Goal: Task Accomplishment & Management: Manage account settings

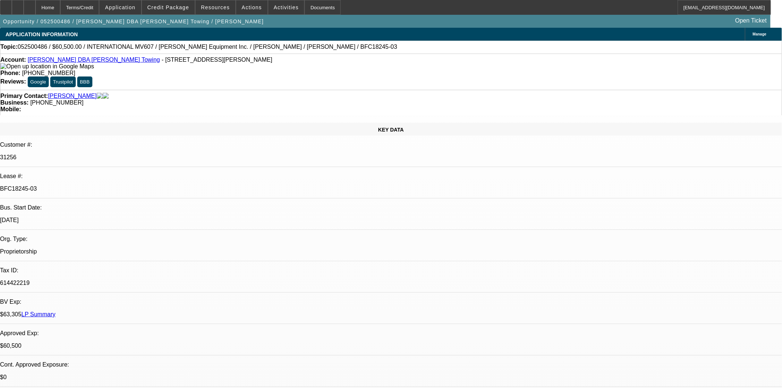
select select "0"
select select "2"
select select "0.1"
select select "4"
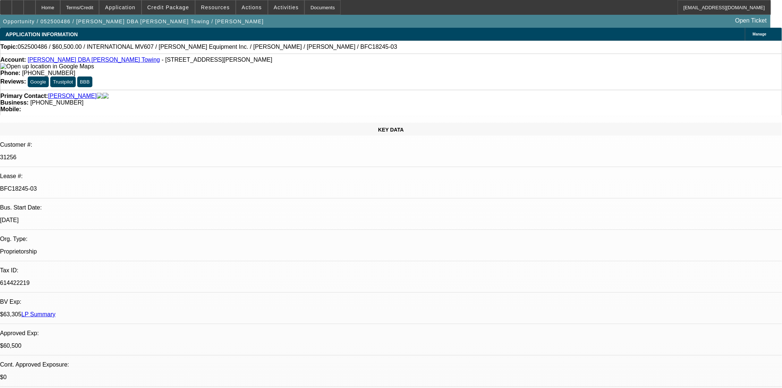
select select "0"
select select "2"
select select "0.1"
select select "4"
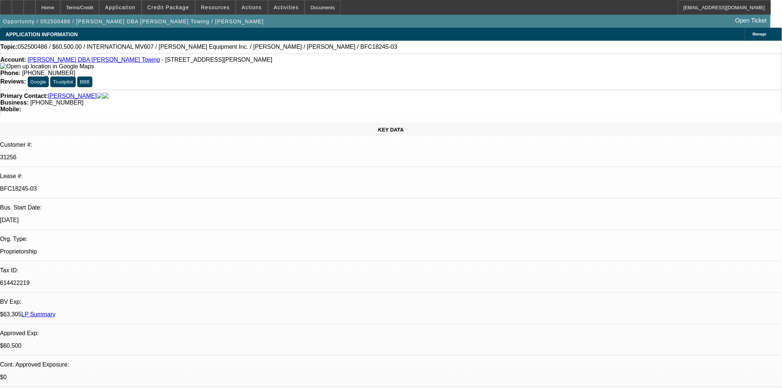
select select "0"
select select "2"
select select "0.1"
select select "4"
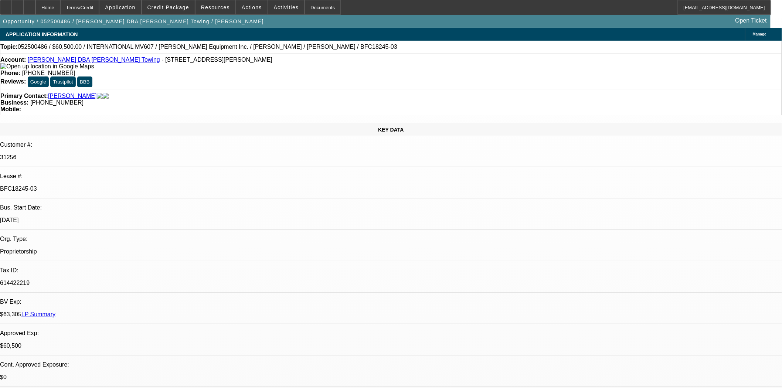
select select "0"
select select "3"
select select "0.1"
select select "4"
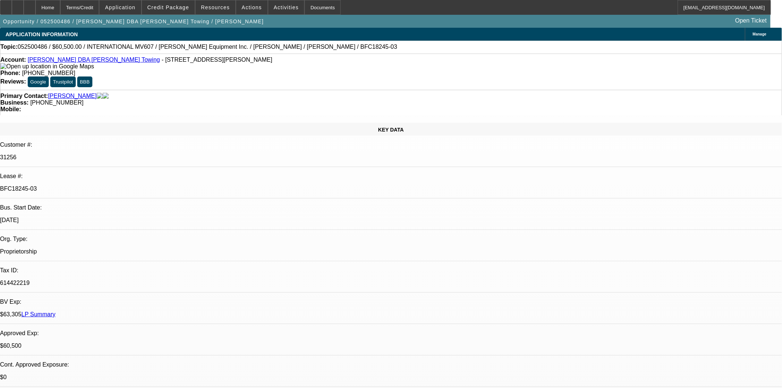
scroll to position [164, 0]
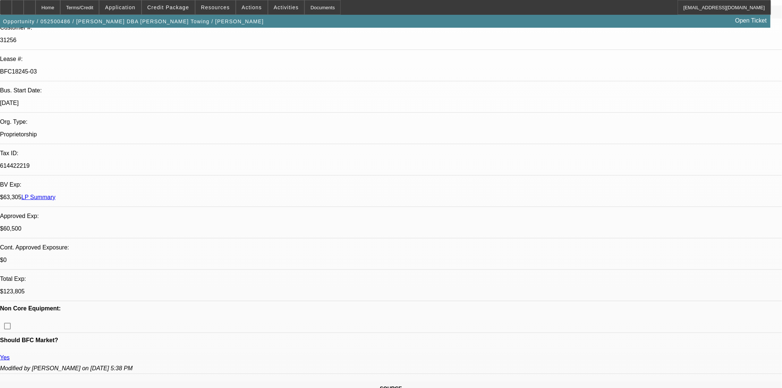
scroll to position [0, 0]
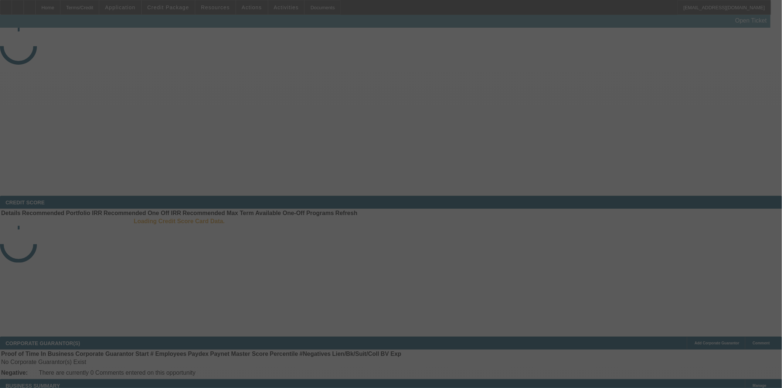
select select "3"
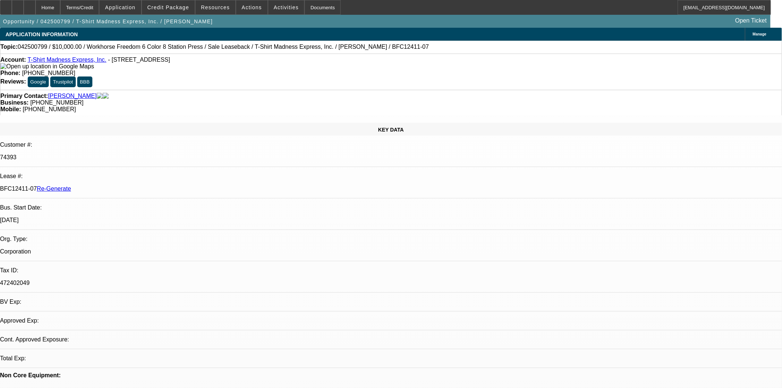
select select "0"
select select "2"
select select "0"
select select "2"
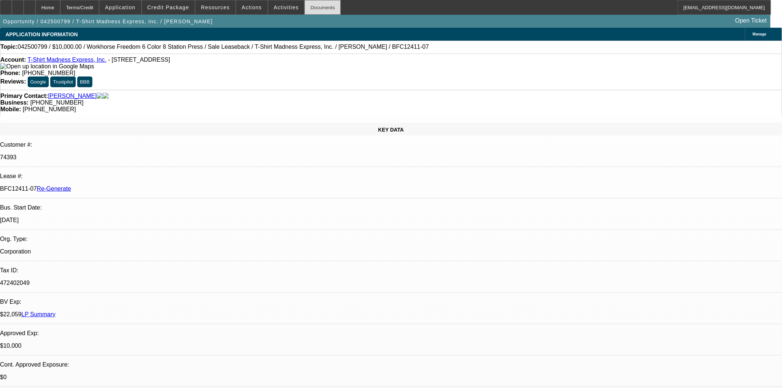
click at [312, 9] on div "Documents" at bounding box center [322, 7] width 36 height 15
click at [242, 5] on span "Actions" at bounding box center [252, 7] width 20 height 6
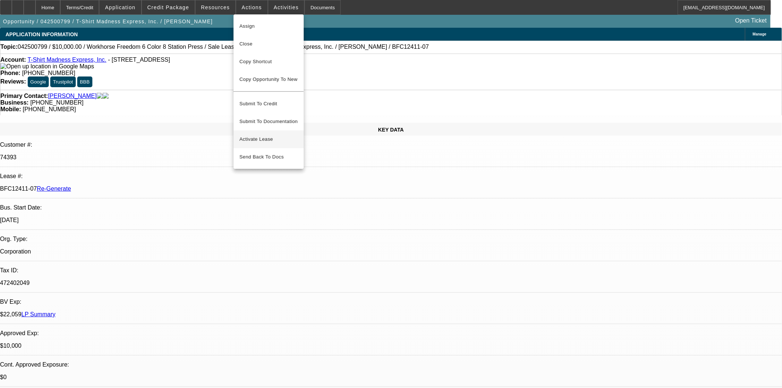
click at [267, 135] on span "Activate Lease" at bounding box center [268, 139] width 58 height 9
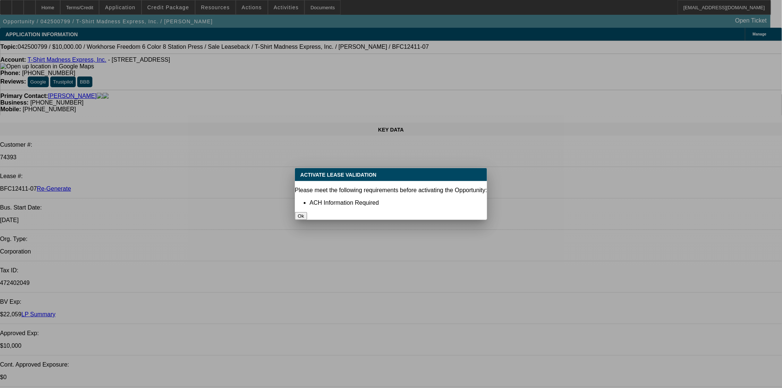
click at [307, 212] on button "Ok" at bounding box center [301, 216] width 12 height 8
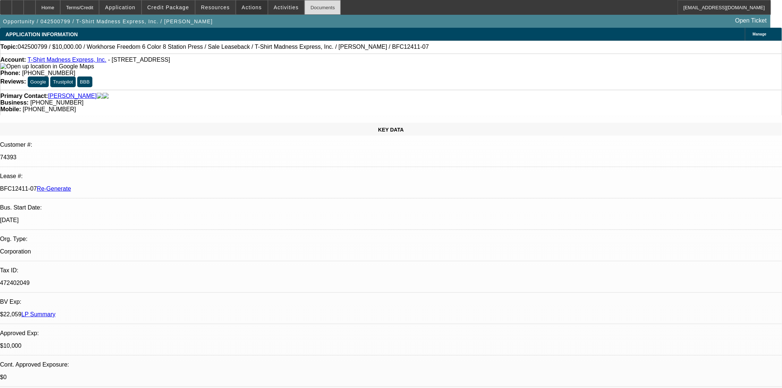
click at [310, 8] on div "Documents" at bounding box center [322, 7] width 36 height 15
click at [250, 5] on span "Actions" at bounding box center [252, 7] width 20 height 6
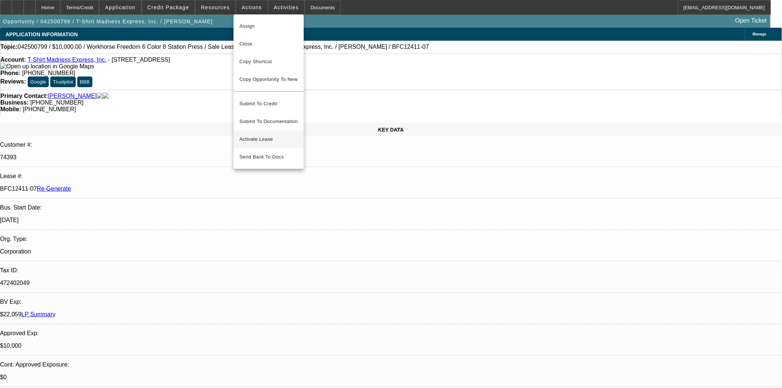
click at [243, 135] on span "Activate Lease" at bounding box center [268, 139] width 58 height 9
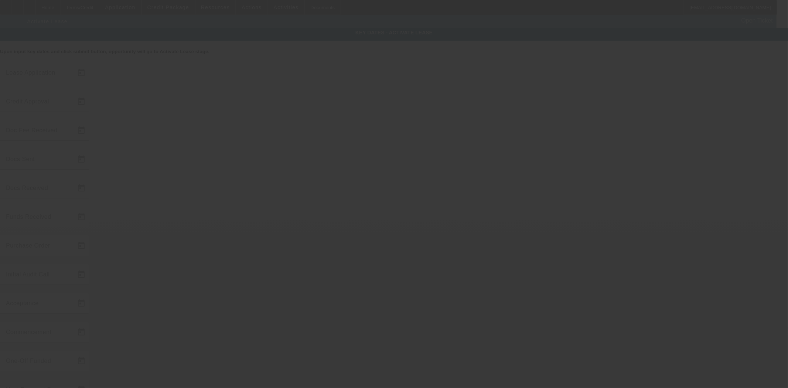
type input "4/30/2025"
type input "9/9/2025"
type input "6/20/2025"
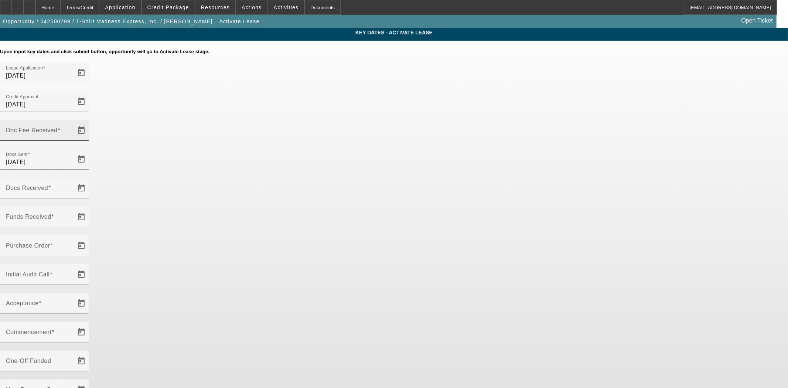
click at [58, 127] on mat-label "Doc Fee Received" at bounding box center [32, 130] width 52 height 6
click at [72, 129] on input "Doc Fee Received" at bounding box center [39, 133] width 66 height 9
type input "9/10/2025"
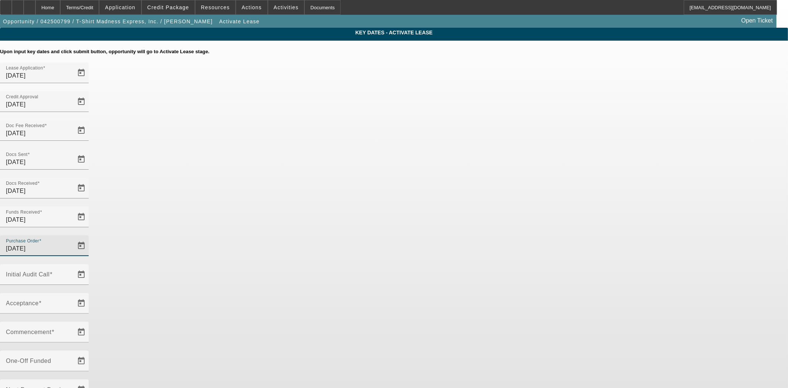
type input "9/10/2025"
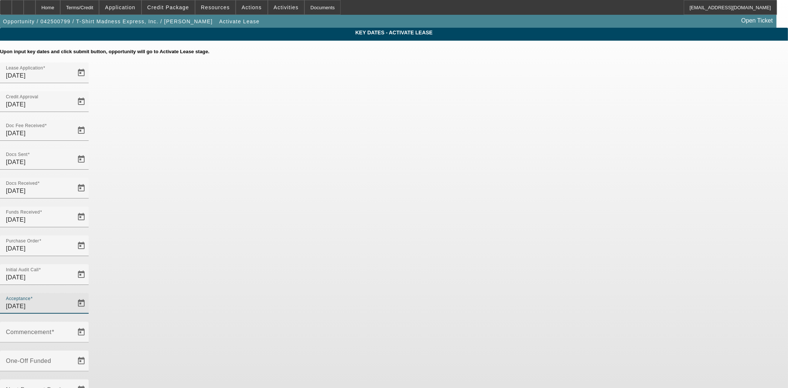
type input "9/10/2025"
type input "10/1/2025"
type input "11/1/2025"
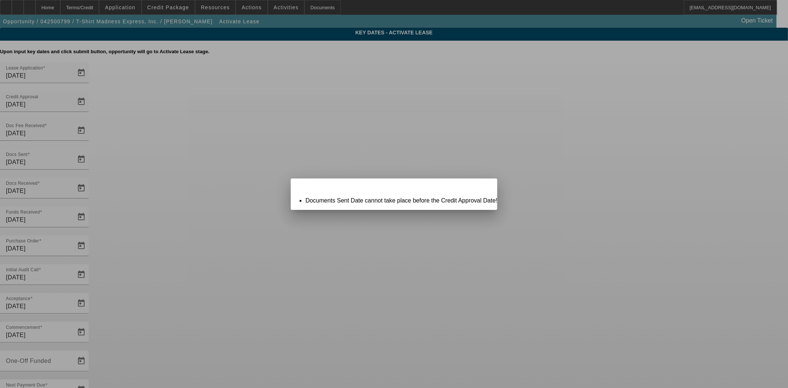
click at [483, 187] on span "Close" at bounding box center [488, 185] width 10 height 4
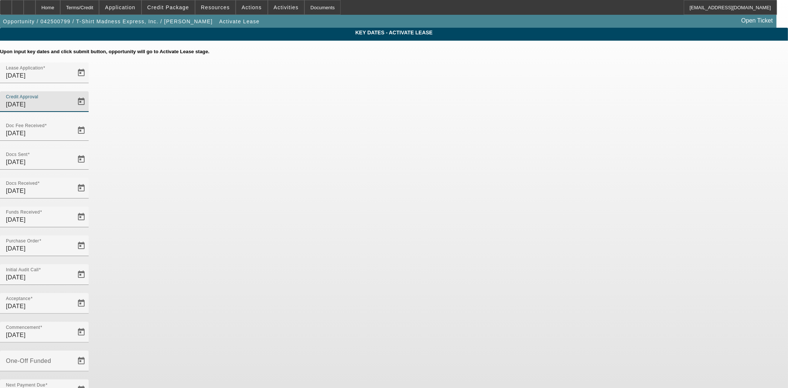
drag, startPoint x: 429, startPoint y: 89, endPoint x: 393, endPoint y: 90, distance: 36.2
click at [393, 90] on div "Lease Application 4/30/2025 Credit Approval 9/9/2025" at bounding box center [394, 91] width 788 height 58
type input "6/20/2025"
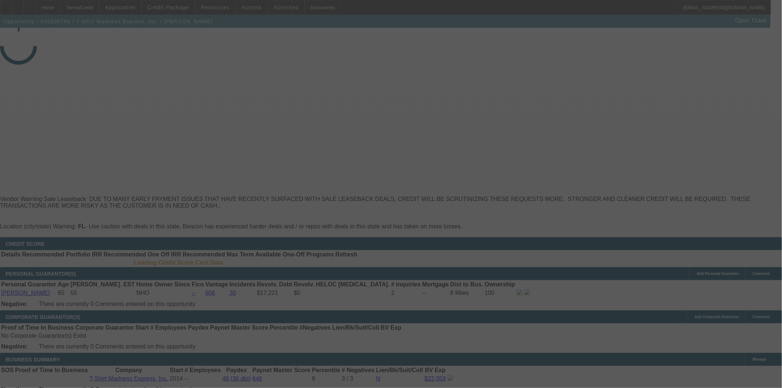
select select "4"
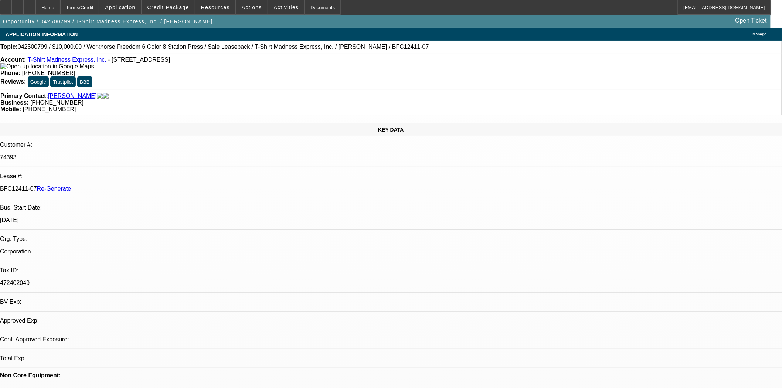
select select "0"
select select "2"
select select "0"
select select "2"
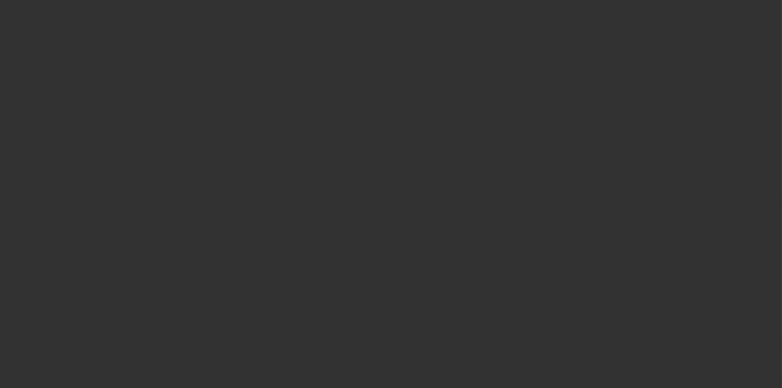
select select "4"
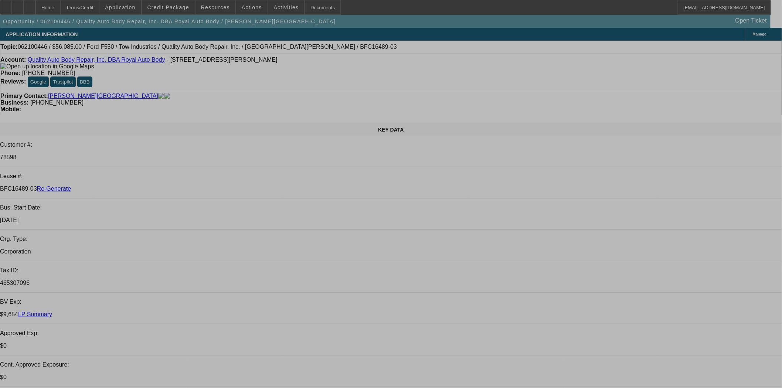
select select "0"
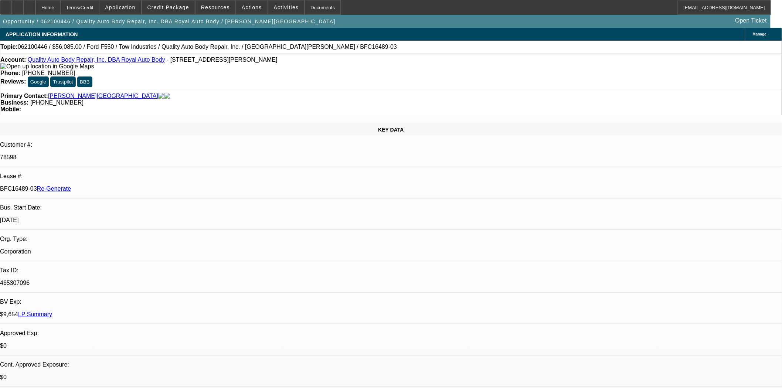
select select "0"
select select "3"
select select "0.1"
select select "4"
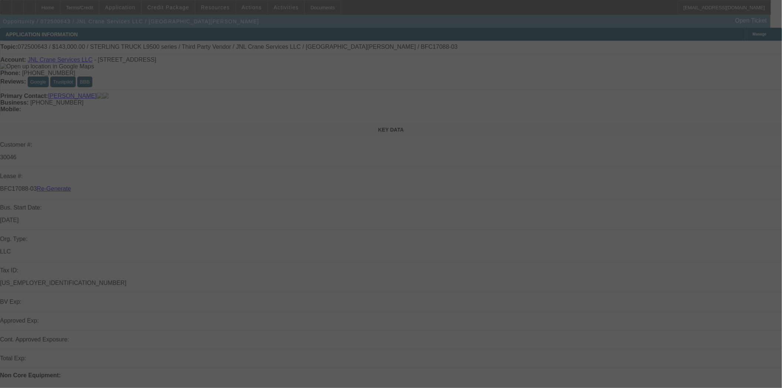
select select "3"
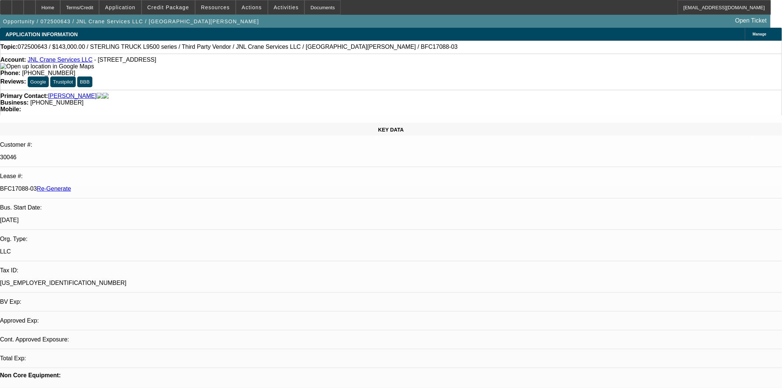
select select "0"
select select "2"
select select "0"
select select "6"
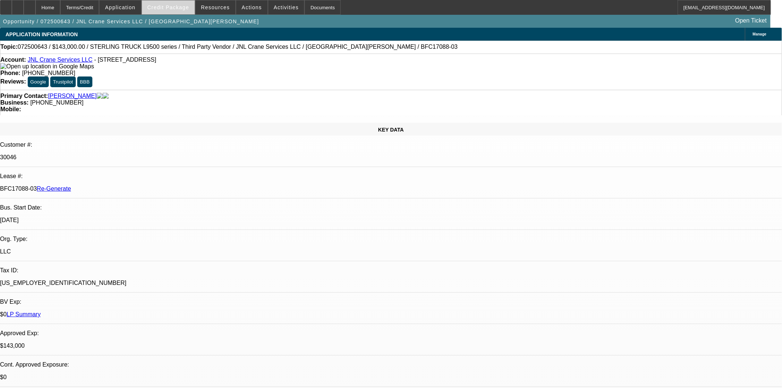
click at [188, 4] on span at bounding box center [168, 8] width 53 height 18
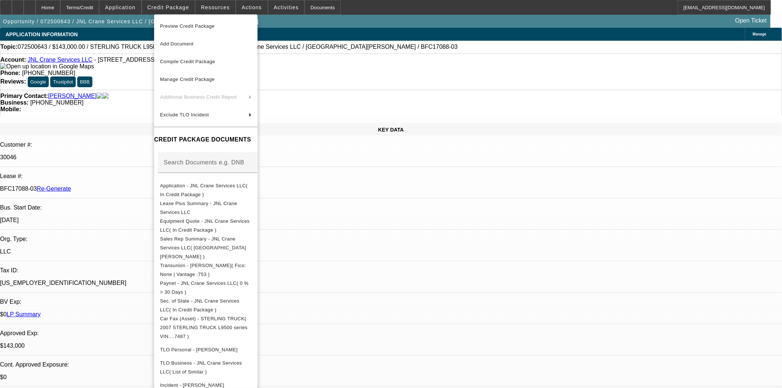
click at [190, 26] on span "Preview Credit Package" at bounding box center [187, 26] width 55 height 6
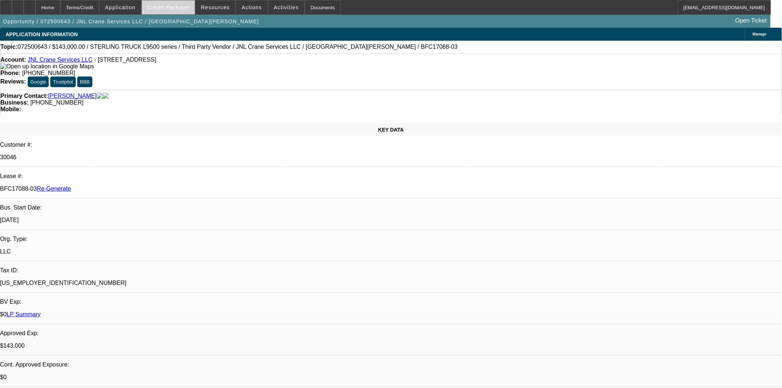
click at [164, 1] on span at bounding box center [168, 8] width 53 height 18
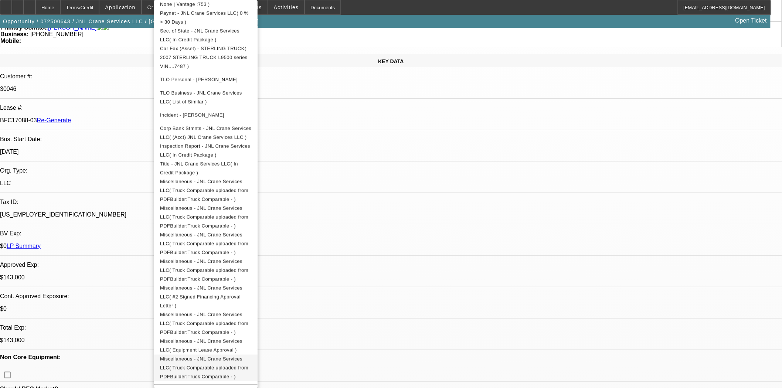
scroll to position [246, 0]
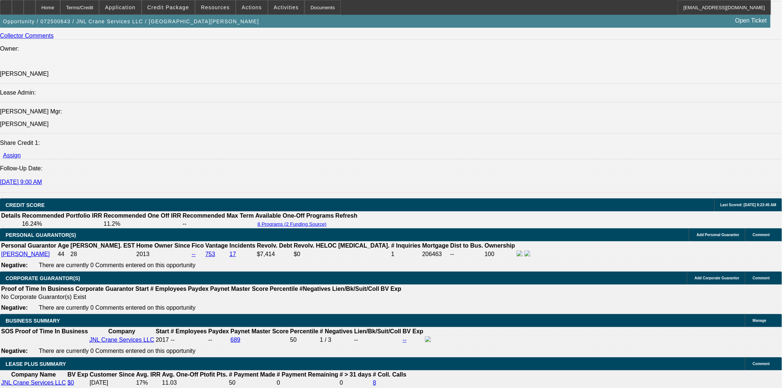
scroll to position [1190, 0]
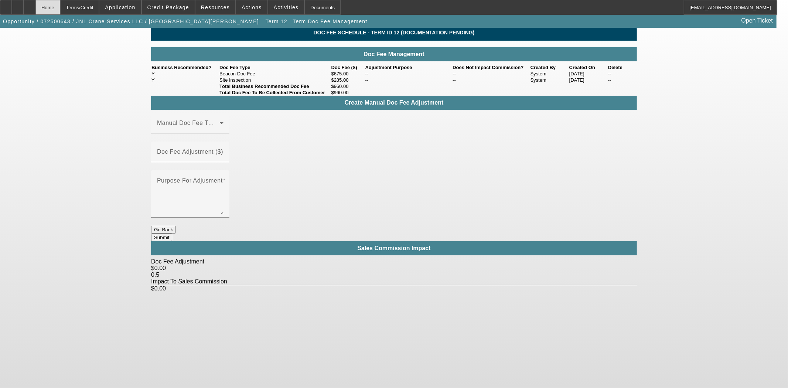
click at [60, 10] on div "Home" at bounding box center [47, 7] width 25 height 15
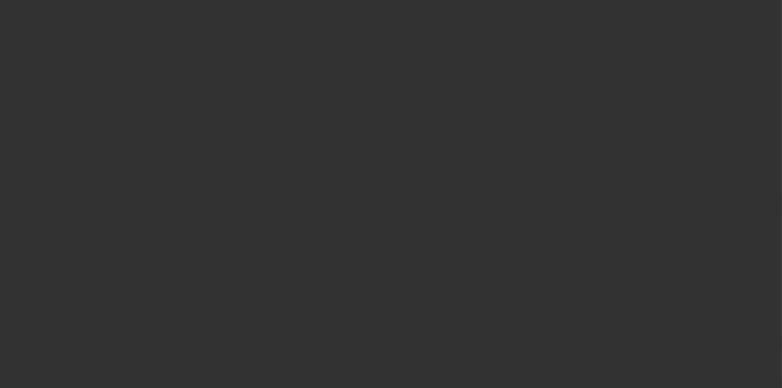
select select "3"
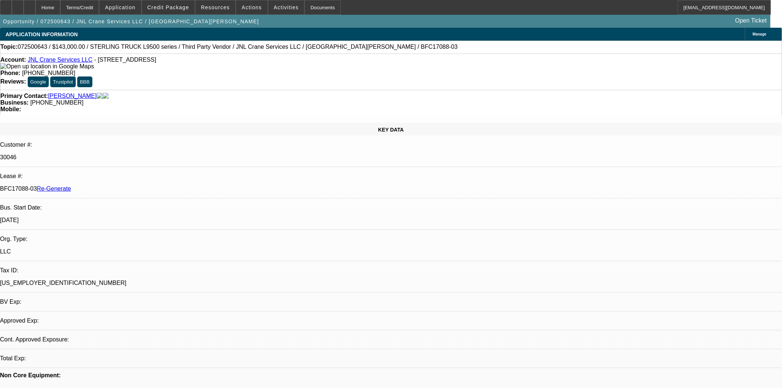
select select "0"
select select "2"
select select "0"
select select "6"
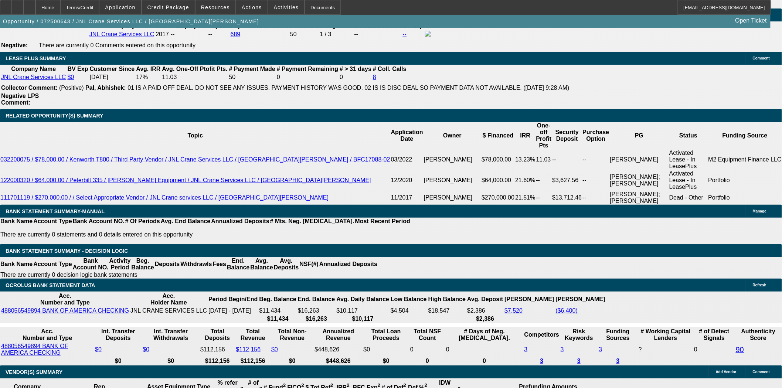
scroll to position [1231, 0]
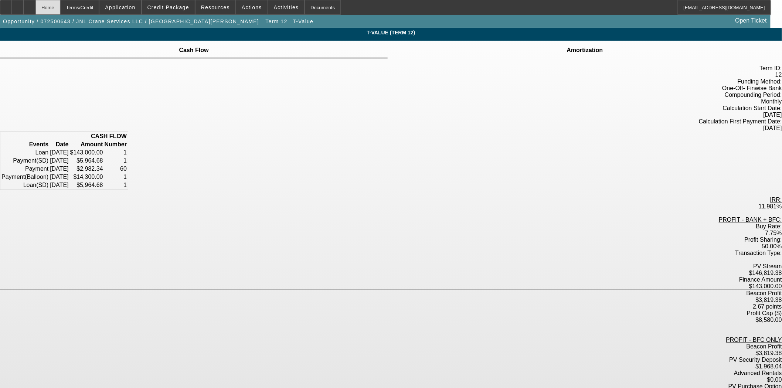
click at [60, 7] on div "Home" at bounding box center [47, 7] width 25 height 15
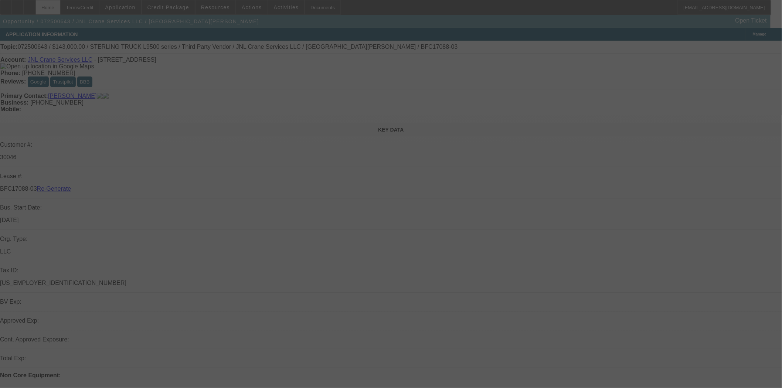
select select "3"
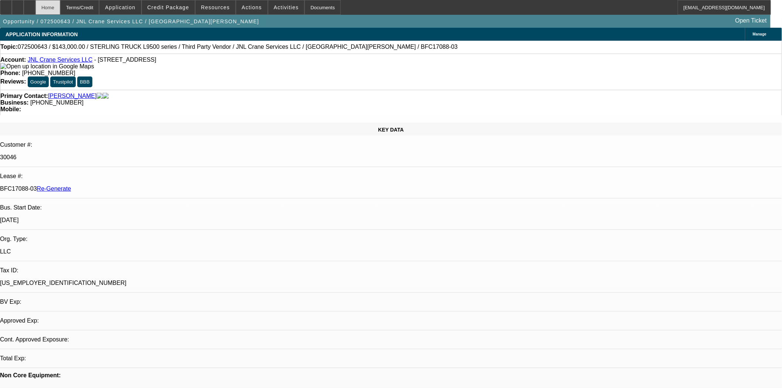
select select "0"
select select "2"
select select "0"
select select "6"
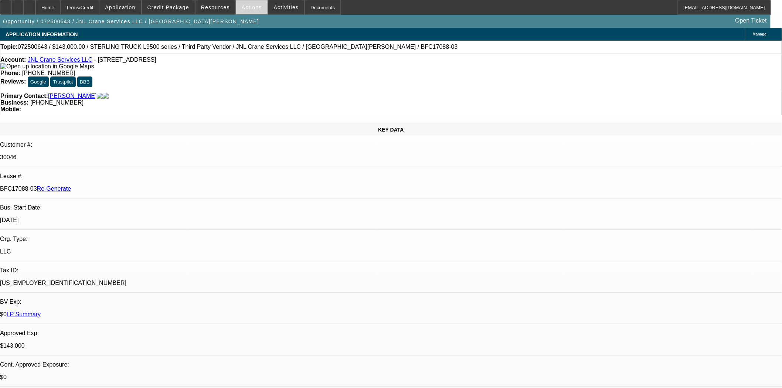
click at [253, 8] on span "Actions" at bounding box center [252, 7] width 20 height 6
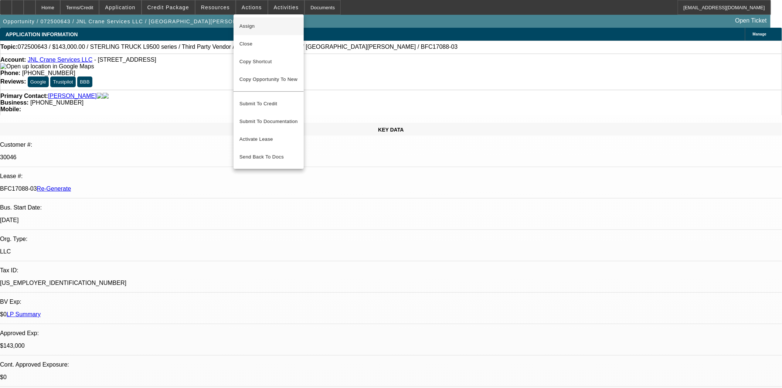
click at [250, 26] on span "Assign" at bounding box center [268, 26] width 58 height 9
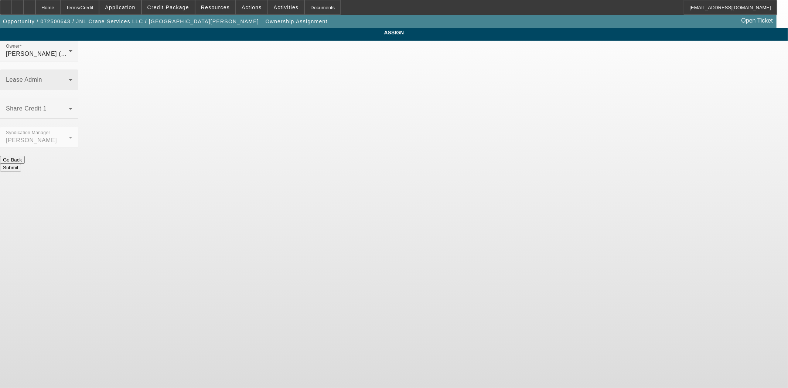
click at [69, 78] on span at bounding box center [37, 82] width 63 height 9
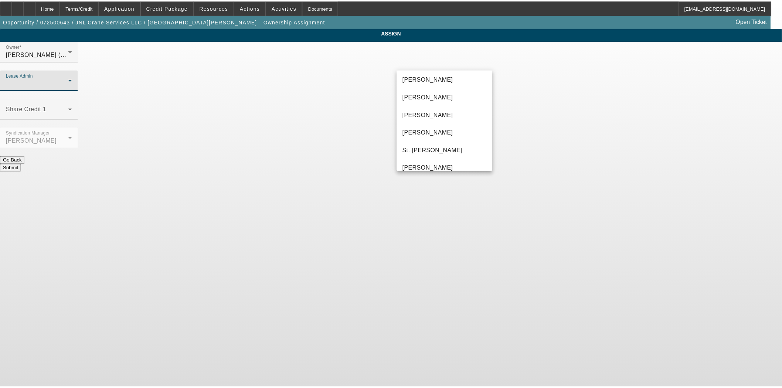
scroll to position [28, 0]
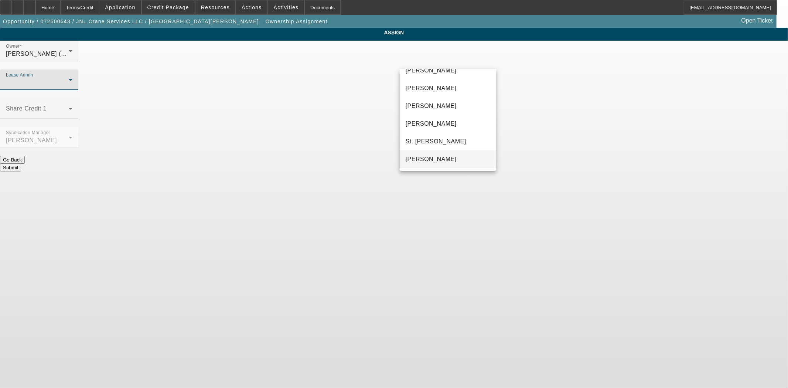
click at [434, 159] on span "[PERSON_NAME]" at bounding box center [431, 159] width 51 height 9
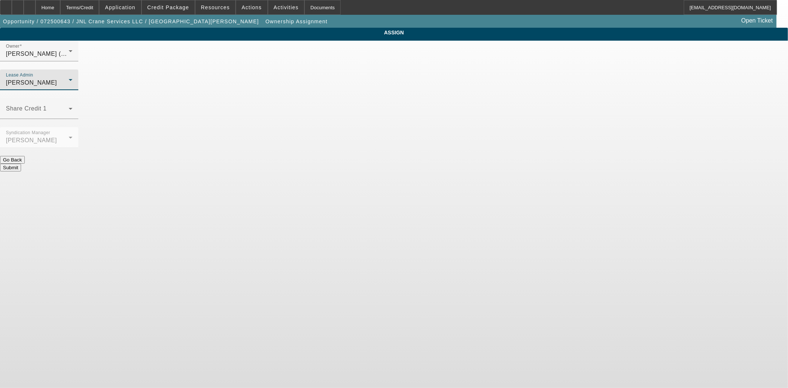
click at [21, 164] on button "Submit" at bounding box center [10, 168] width 21 height 8
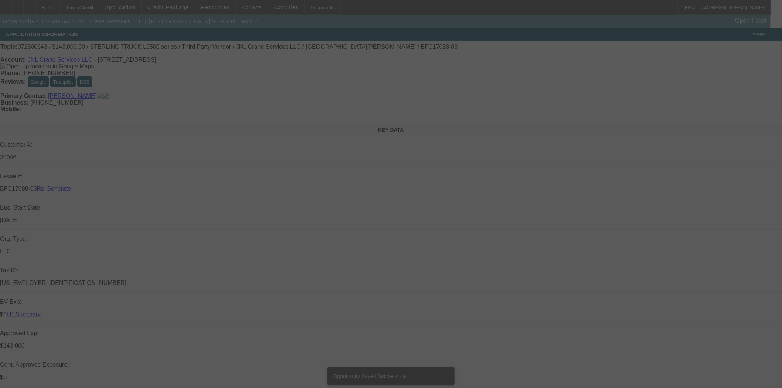
select select "3"
click at [308, 15] on div at bounding box center [391, 194] width 782 height 388
select select "0"
select select "2"
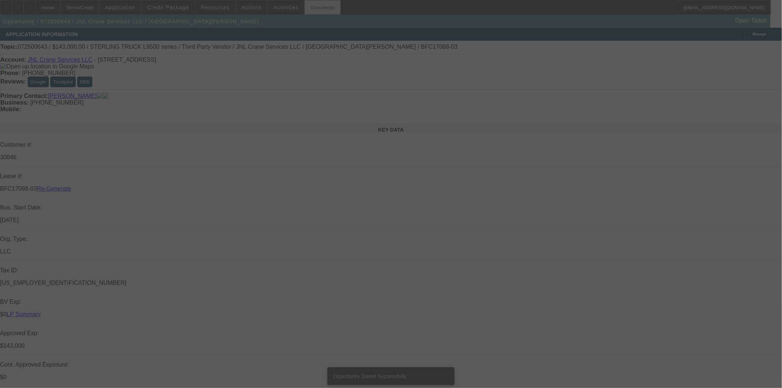
select select "0"
select select "6"
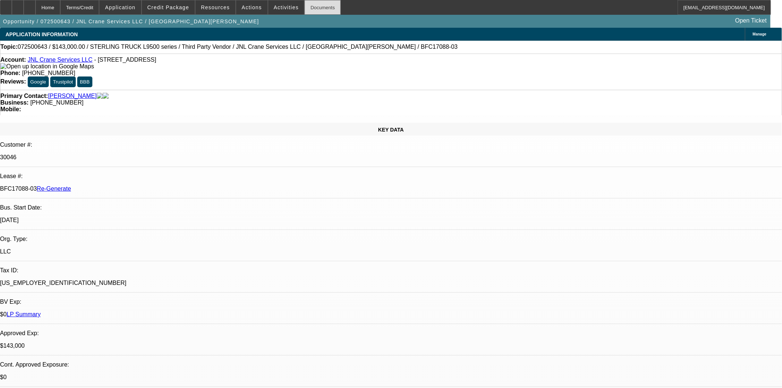
click at [309, 8] on div "Documents" at bounding box center [322, 7] width 36 height 15
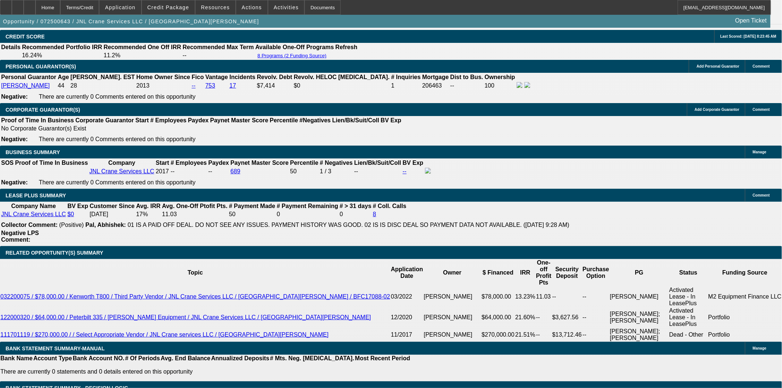
scroll to position [1108, 0]
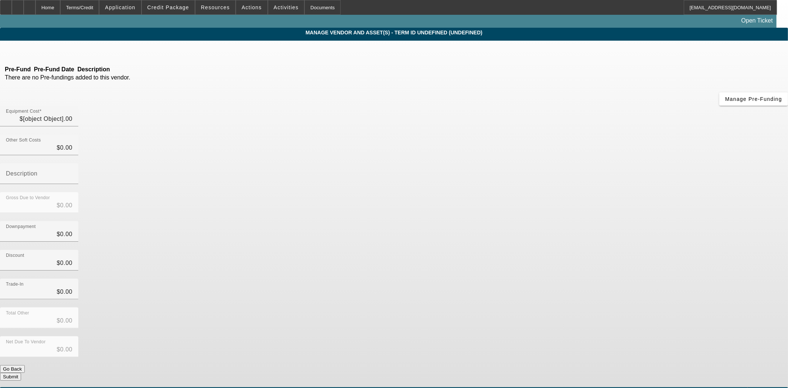
type input "$143,000.00"
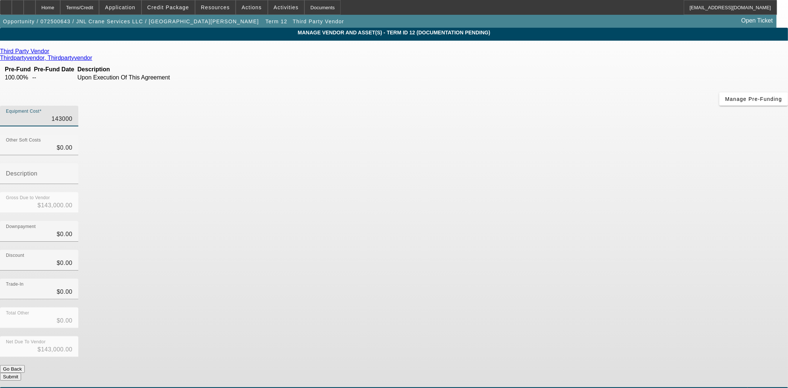
drag, startPoint x: 458, startPoint y: 64, endPoint x: 542, endPoint y: 61, distance: 83.9
click at [542, 106] on div "Equipment Cost 143000" at bounding box center [394, 120] width 788 height 29
type input "1"
type input "$1.00"
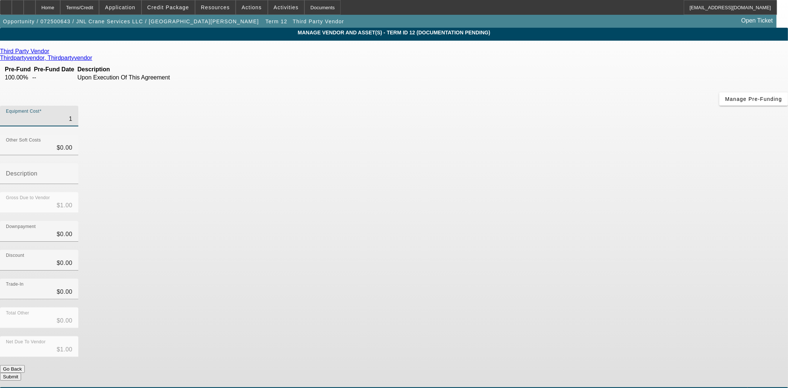
type input "14"
type input "$14.00"
type input "142"
type input "$142.00"
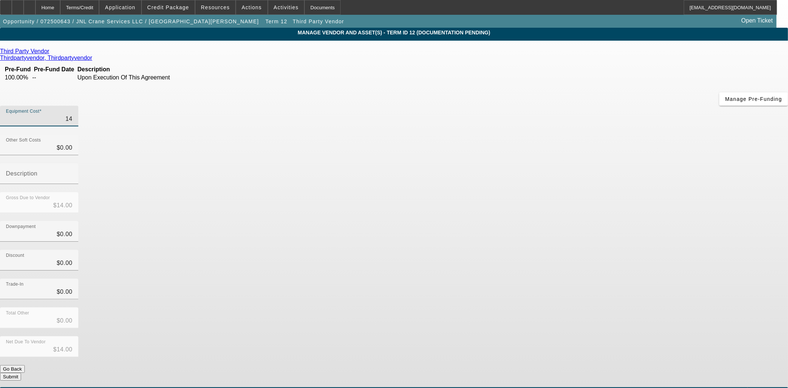
type input "$142.00"
type input "1425"
type input "$1,425.00"
type input "14250"
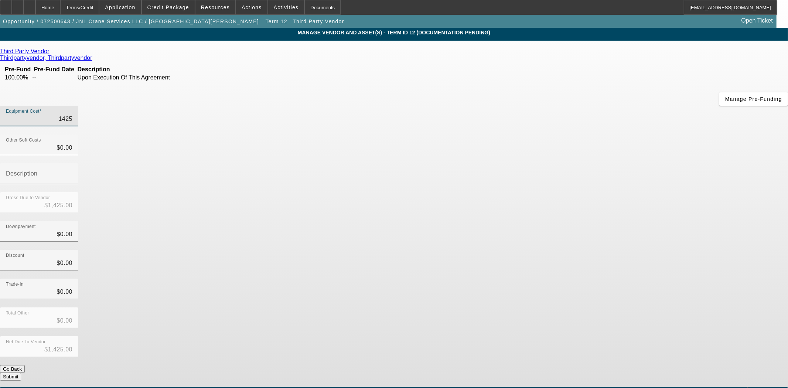
type input "$14,250.00"
type input "142500"
type input "$142,500.00"
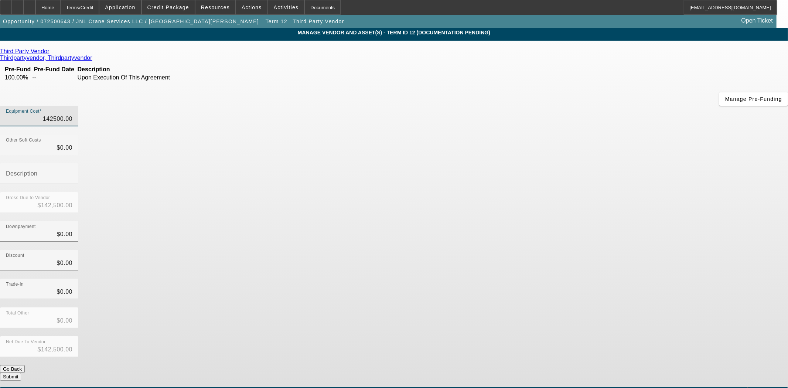
type input "$142,500.00"
type input "$0.00"
click at [21, 373] on button "Submit" at bounding box center [10, 377] width 21 height 8
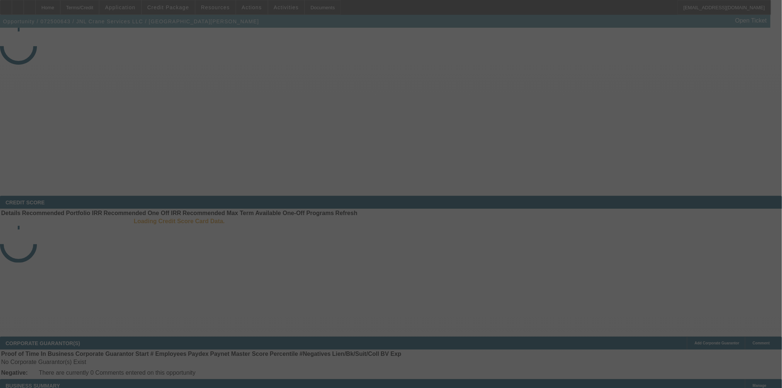
select select "3"
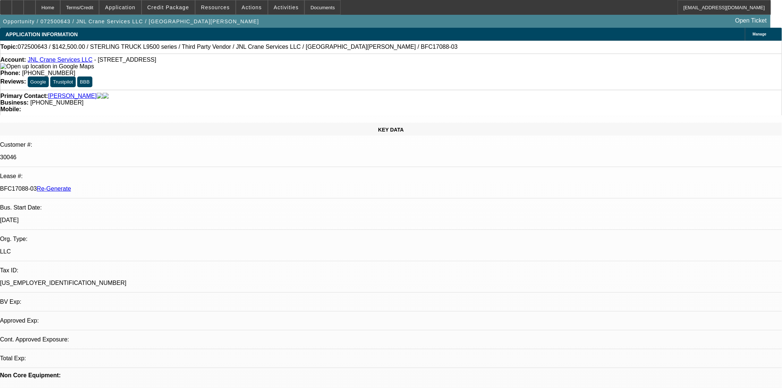
select select "0"
select select "2"
select select "0"
select select "6"
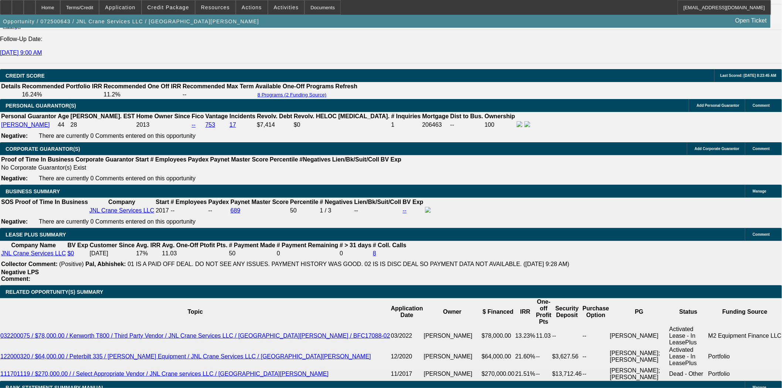
scroll to position [1190, 0]
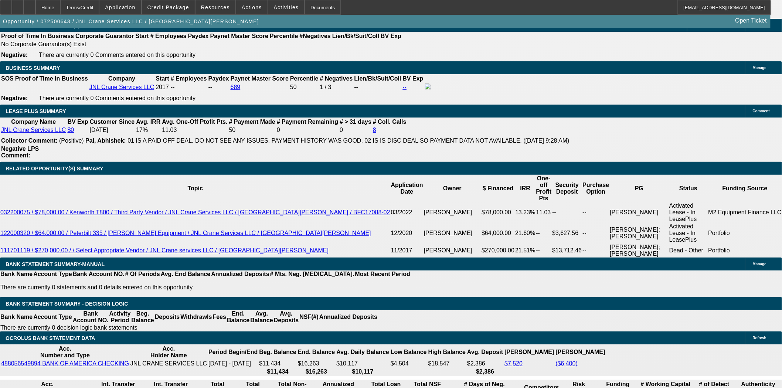
type input "14300"
drag, startPoint x: 112, startPoint y: 181, endPoint x: 205, endPoint y: 196, distance: 94.6
type input "UNKNOWN"
type input "14250.00"
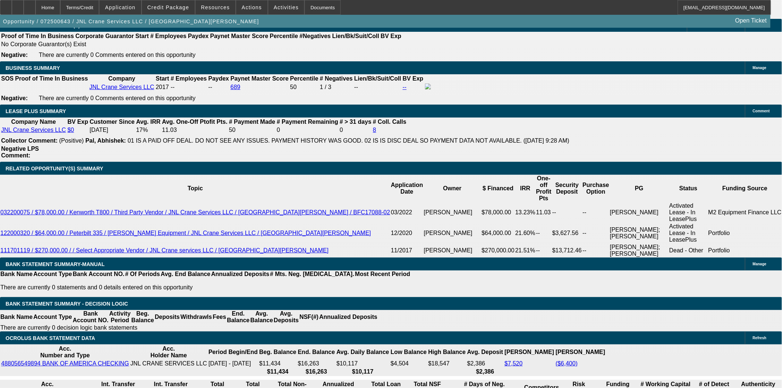
type input "5943.84"
type input "$14,250.00"
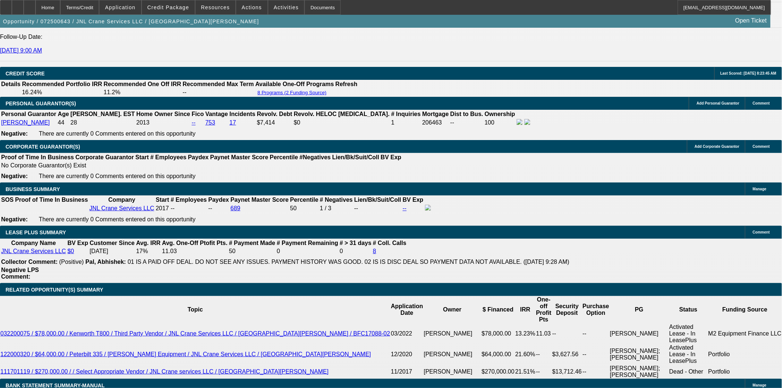
scroll to position [1067, 0]
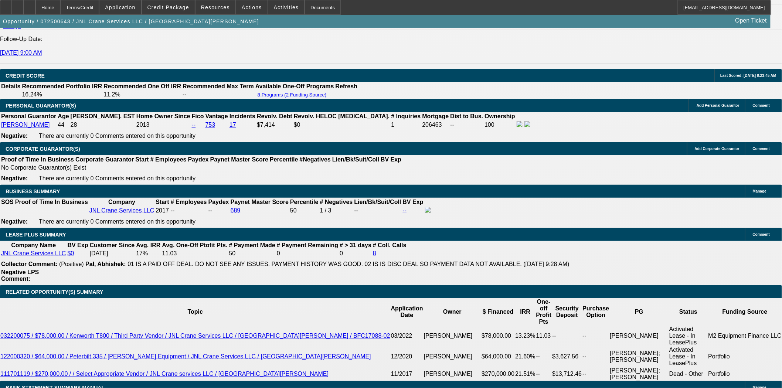
type input "$5,943.84"
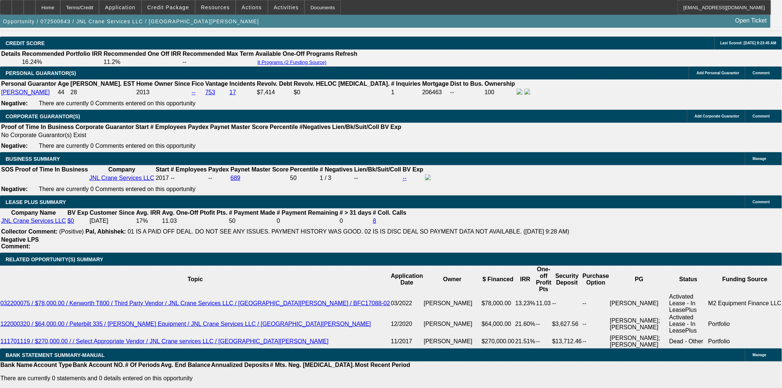
scroll to position [1190, 0]
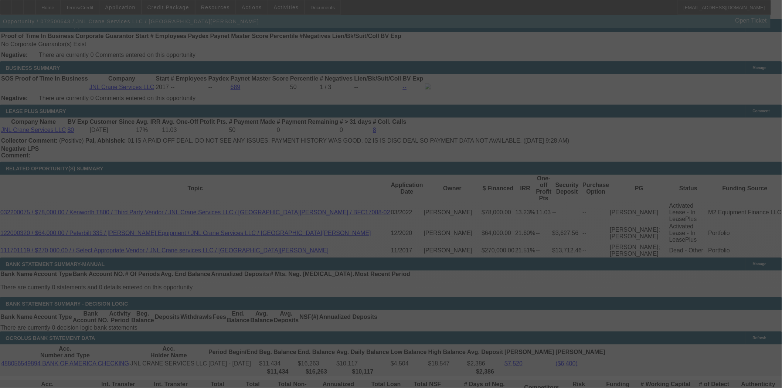
select select "0"
select select "2"
select select "0"
select select "6"
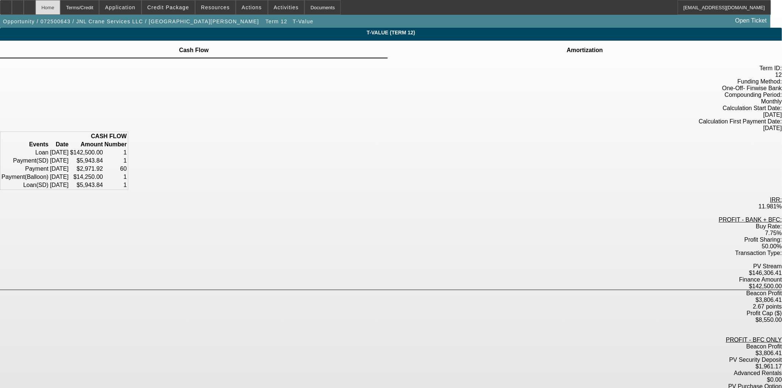
click at [60, 7] on div "Home" at bounding box center [47, 7] width 25 height 15
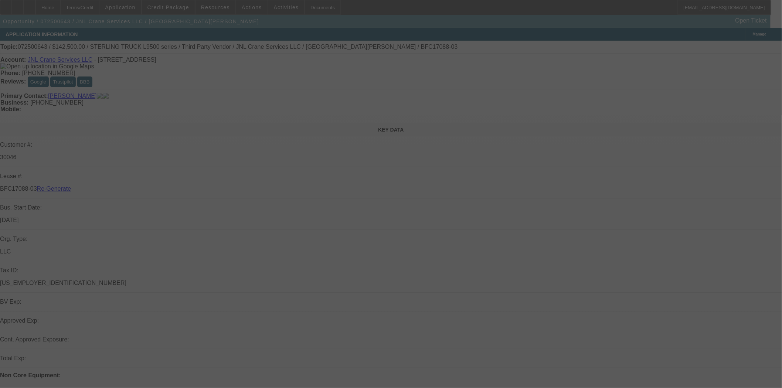
select select "3"
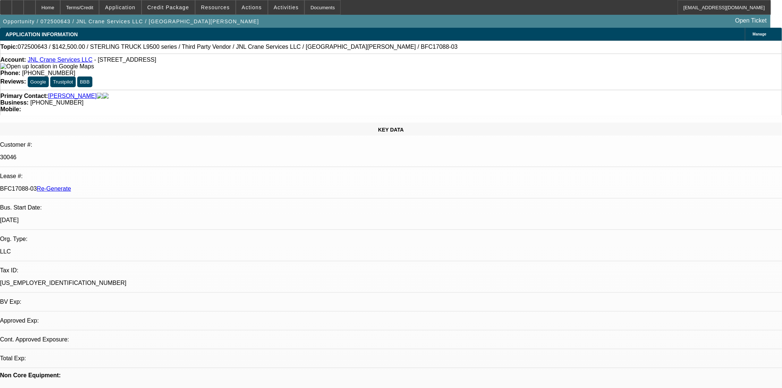
select select "0"
select select "2"
select select "0"
select select "6"
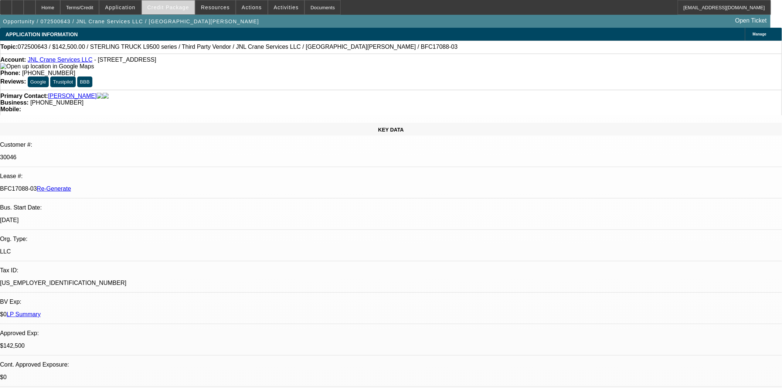
click at [171, 4] on span "Credit Package" at bounding box center [168, 7] width 42 height 6
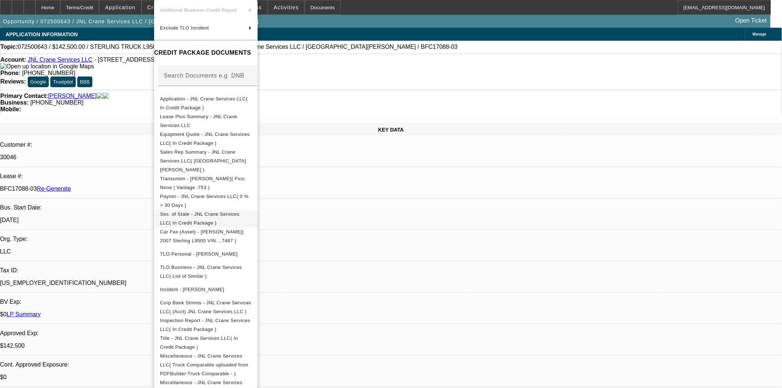
scroll to position [82, 0]
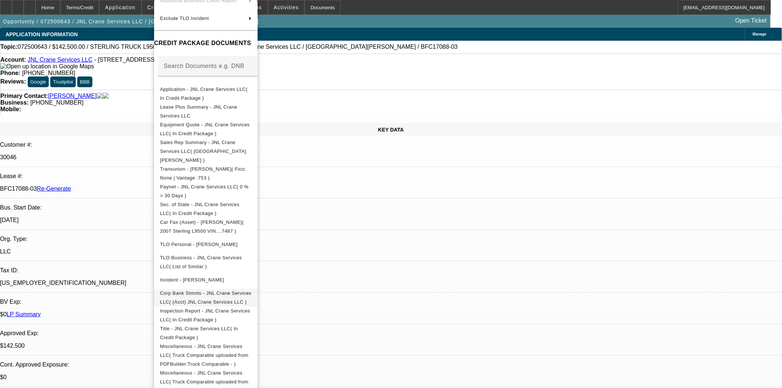
click at [249, 290] on span "Corp Bank Stmnts - JNL Crane Services LLC( (Acct) JNL Crane Services LLC )" at bounding box center [205, 297] width 91 height 14
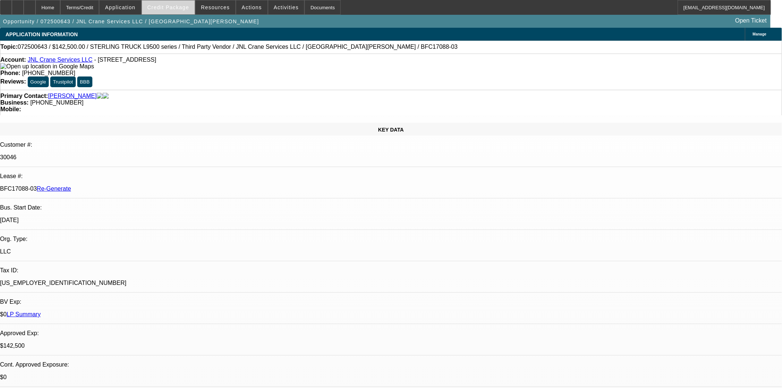
click at [178, 10] on span "Credit Package" at bounding box center [168, 7] width 42 height 6
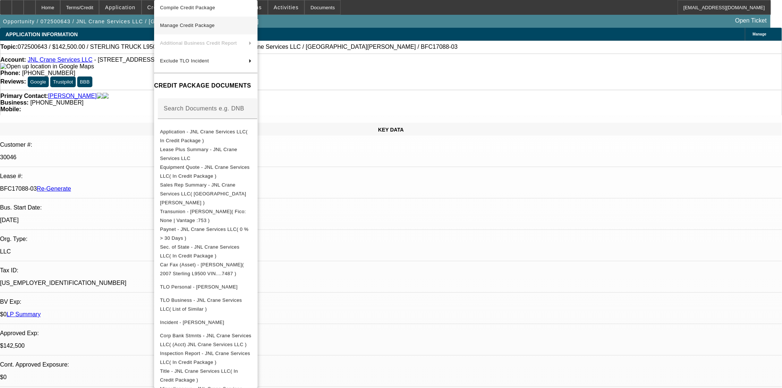
scroll to position [0, 0]
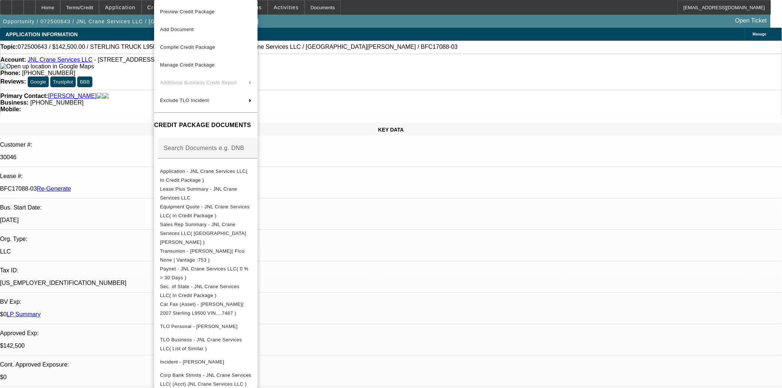
click at [378, 64] on div at bounding box center [391, 194] width 782 height 388
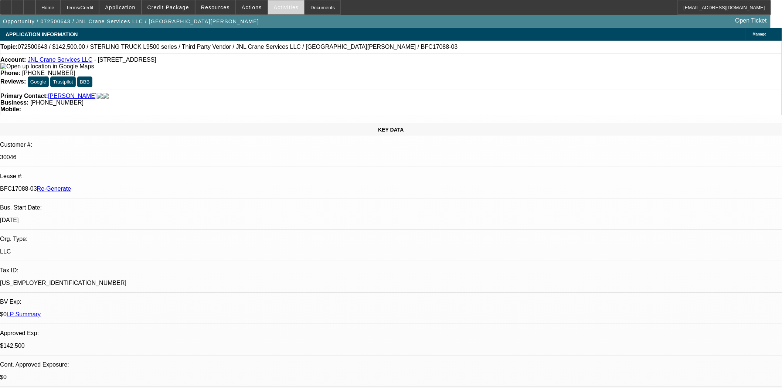
click at [282, 8] on span "Activities" at bounding box center [286, 7] width 25 height 6
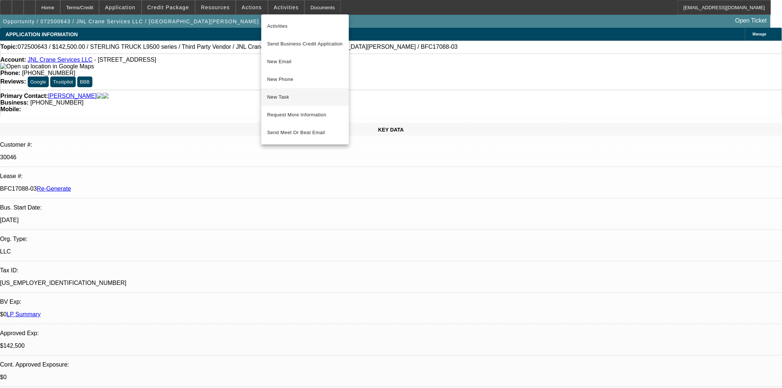
click at [286, 97] on span "New Task" at bounding box center [305, 97] width 76 height 9
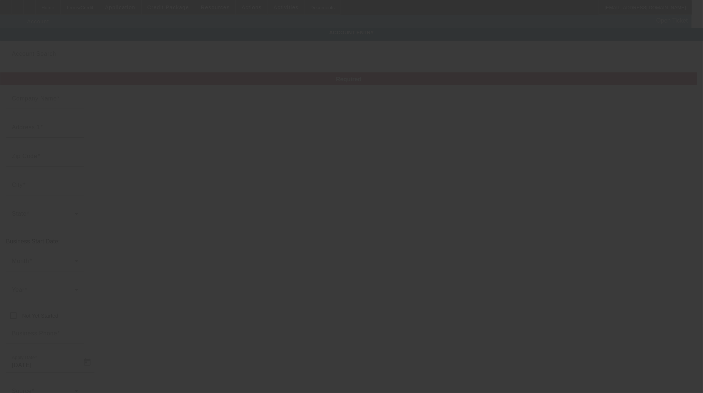
type input "JNL Crane Services LLC"
type input "[STREET_ADDRESS]"
type input "29526"
type input "[PERSON_NAME]"
type input "[PHONE_NUMBER]"
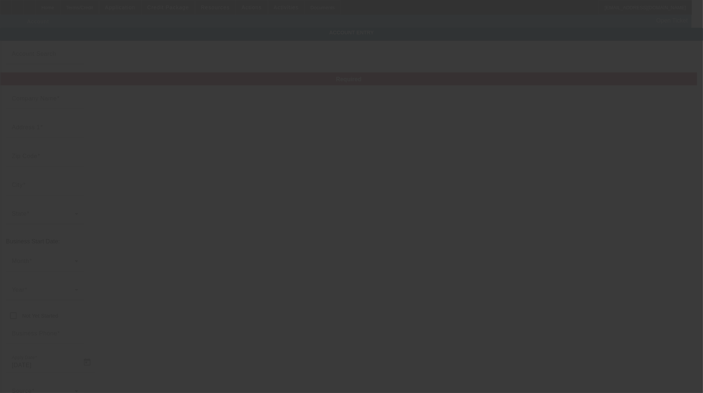
type input "[EMAIL_ADDRESS][DOMAIN_NAME]"
type input "Horry"
type input "[US_EMPLOYER_IDENTIFICATION_NUMBER]"
type input "Crane Services"
type input "[DATE]"
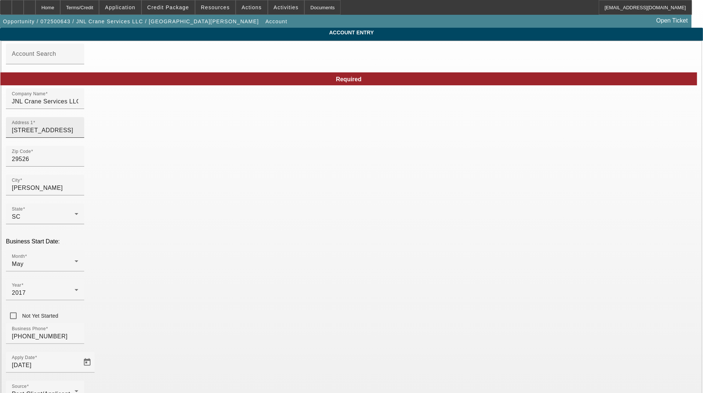
click at [78, 135] on input "148 Long Leaf Pine Dr" at bounding box center [45, 130] width 66 height 9
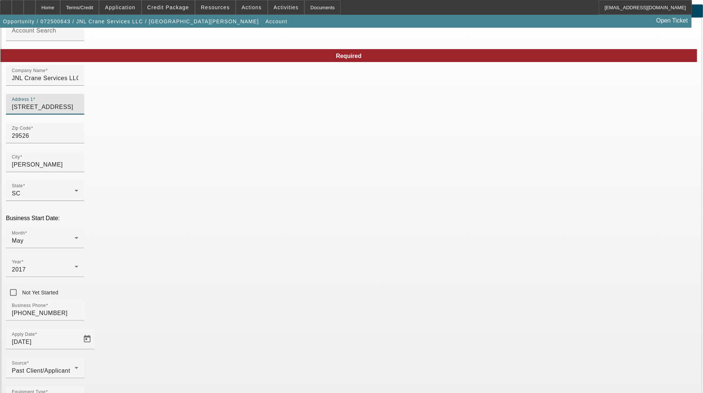
scroll to position [36, 0]
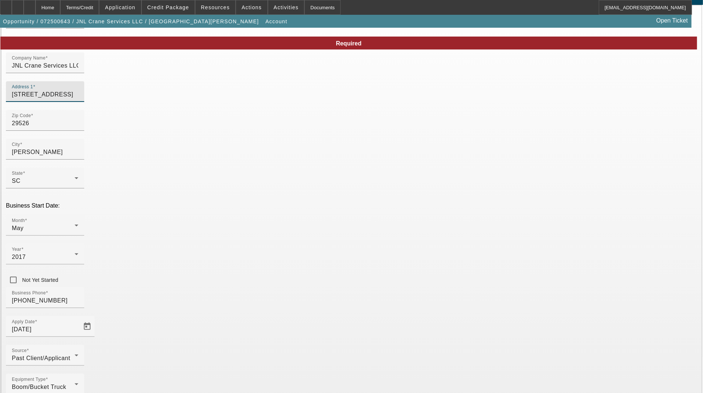
type input "148 Long Leaf Pine Drive"
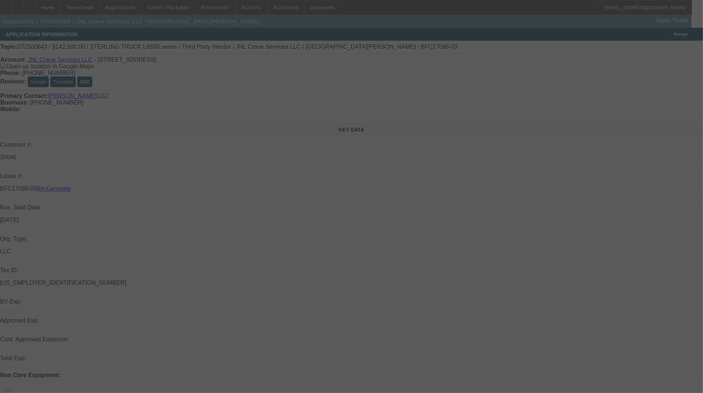
select select "3"
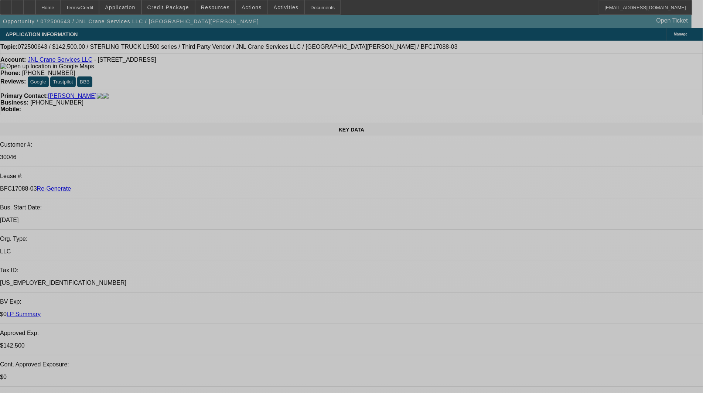
select select "0"
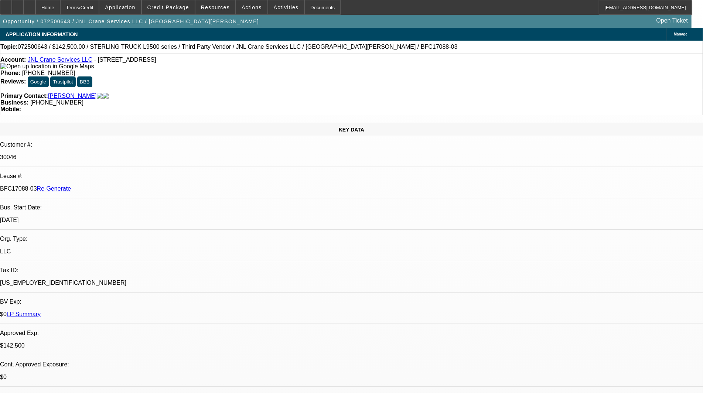
select select "2"
select select "0"
select select "1"
select select "2"
select select "6"
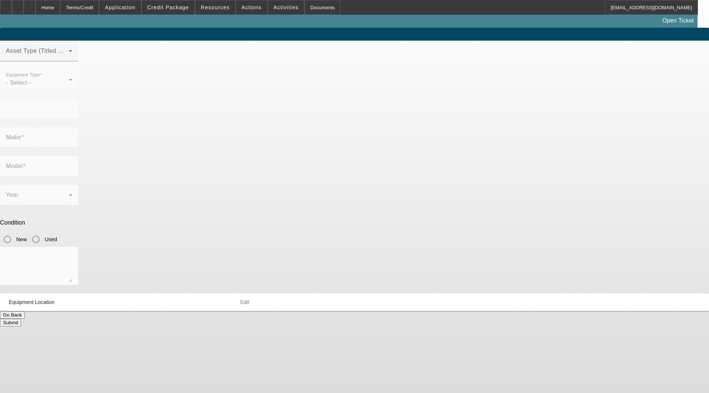
type input "[US_VEHICLE_IDENTIFICATION_NUMBER]"
type input "STERLING TRUCK"
type input "L9500 series"
radio input "true"
type textarea "CAT C13 Diesel"
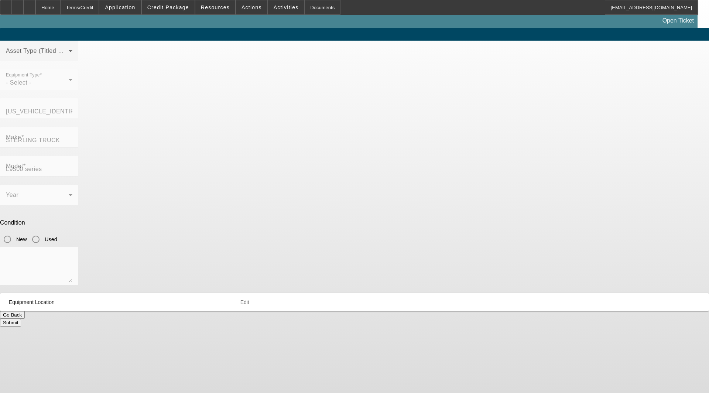
type input "[STREET_ADDRESS]"
type input "[PERSON_NAME]"
type input "29526"
type input "Horry"
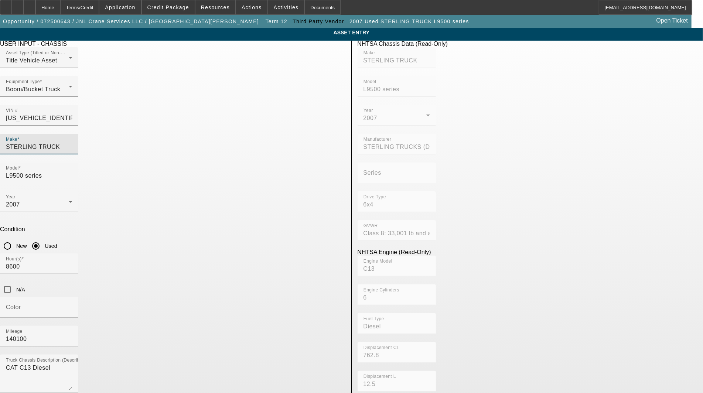
drag, startPoint x: 202, startPoint y: 133, endPoint x: -43, endPoint y: 111, distance: 245.9
click at [0, 111] on html "Home Terms/Credit Application Credit Package Resources Actions Activities Docum…" at bounding box center [351, 196] width 703 height 393
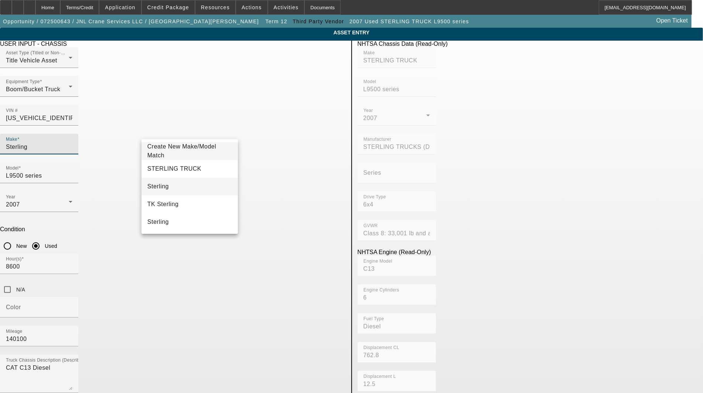
type input "Sterling"
click at [156, 182] on span "Sterling" at bounding box center [157, 186] width 21 height 9
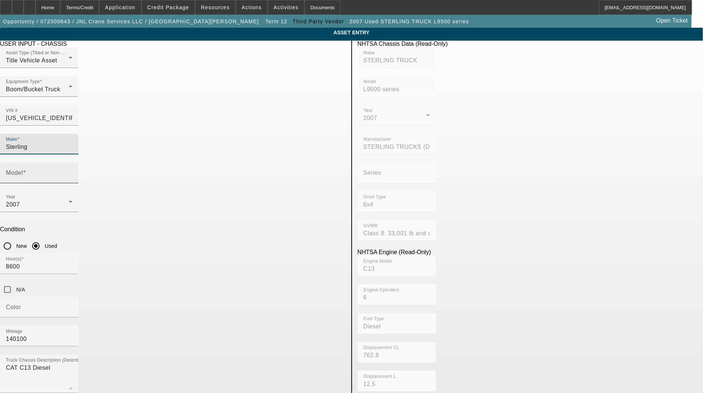
click at [26, 170] on span at bounding box center [24, 173] width 3 height 6
click at [72, 171] on input "Model" at bounding box center [39, 175] width 66 height 9
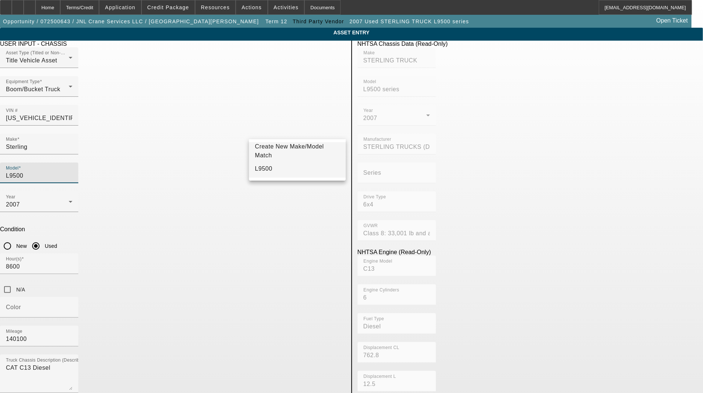
type input "L9500"
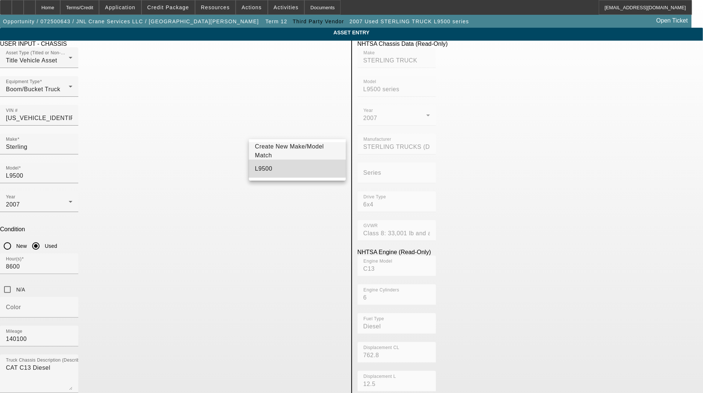
click at [271, 166] on mat-option "L9500" at bounding box center [297, 169] width 96 height 18
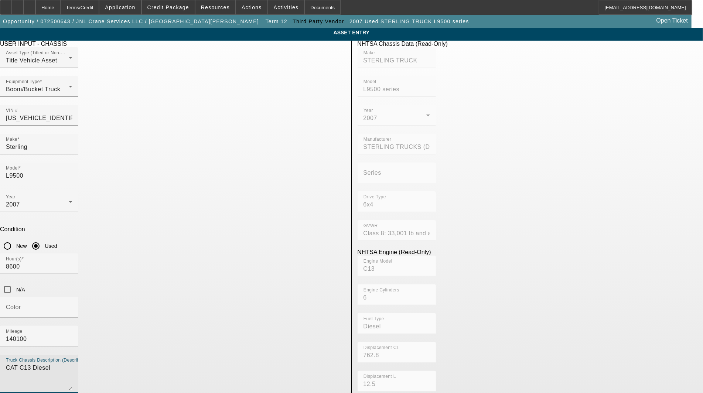
drag, startPoint x: 198, startPoint y: 252, endPoint x: 27, endPoint y: 250, distance: 170.3
click at [28, 250] on app-asset-collateral-manage "ASSET ENTRY Delete asset USER INPUT - CHASSIS Asset Type (Titled or Non-Titled)…" at bounding box center [351, 337] width 703 height 618
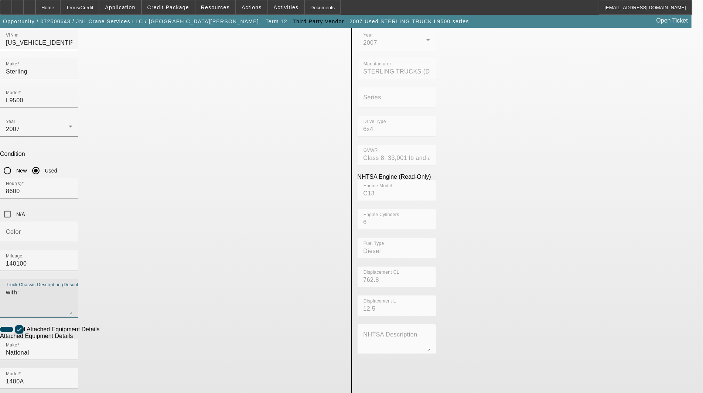
scroll to position [106, 0]
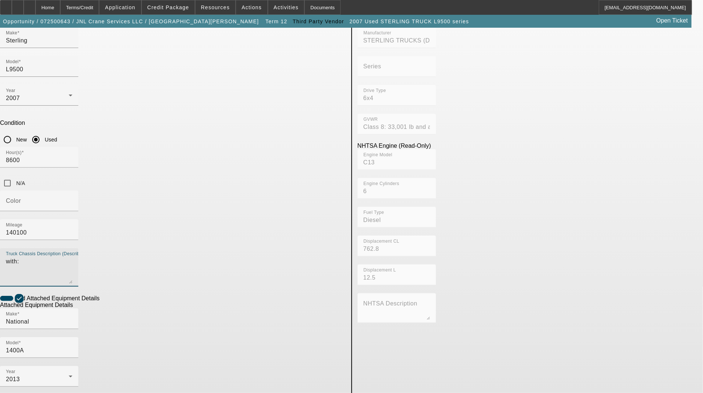
type textarea "with:"
type textarea "33 Ton, 110' Boom Crane includes: all options, attachments and accessories"
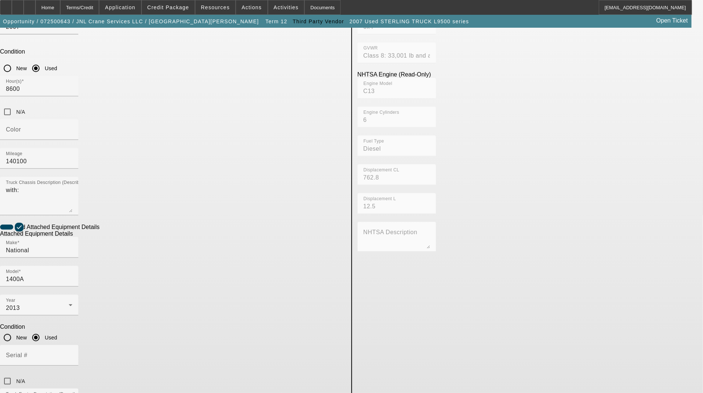
scroll to position [353, 0]
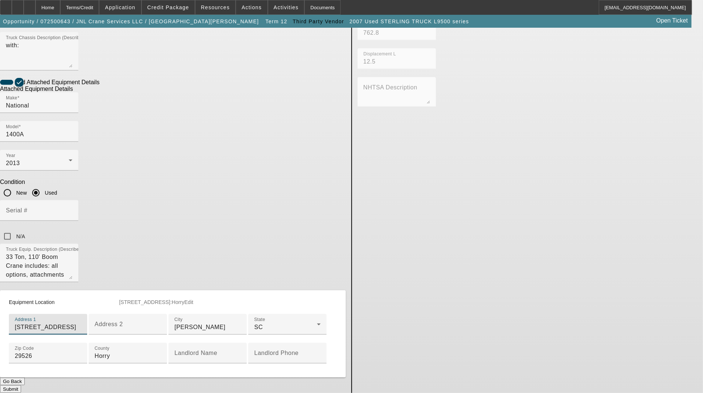
type input "148 Long Leaf Pine Drive"
click at [21, 385] on button "Submit" at bounding box center [10, 389] width 21 height 8
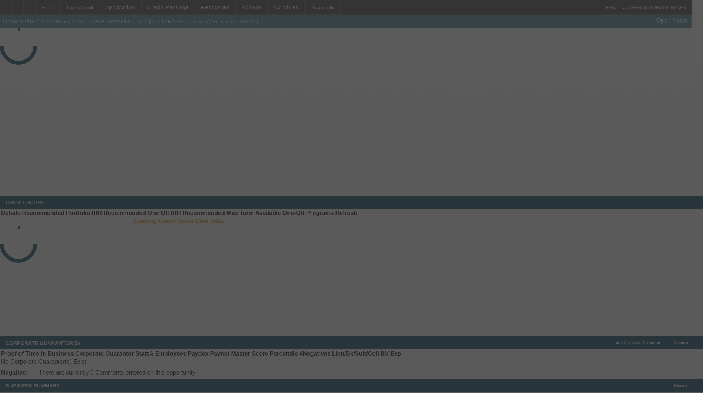
select select "3"
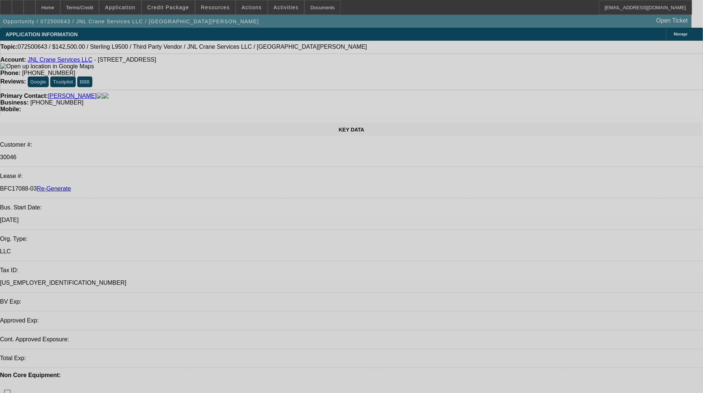
select select "0"
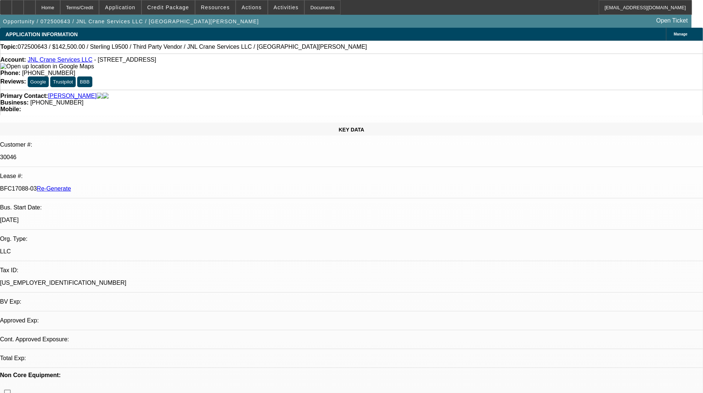
select select "2"
select select "0"
select select "6"
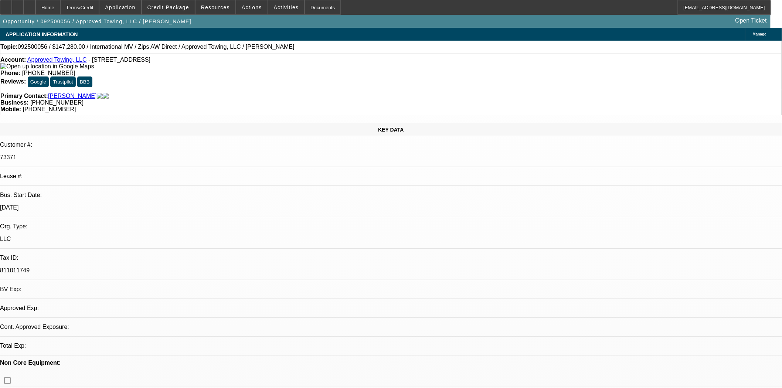
select select "0"
select select "2"
select select "0.1"
select select "4"
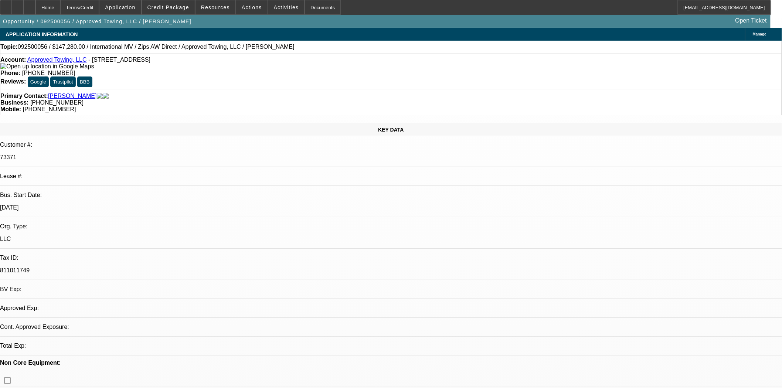
select select "0"
select select "2"
select select "0.1"
select select "4"
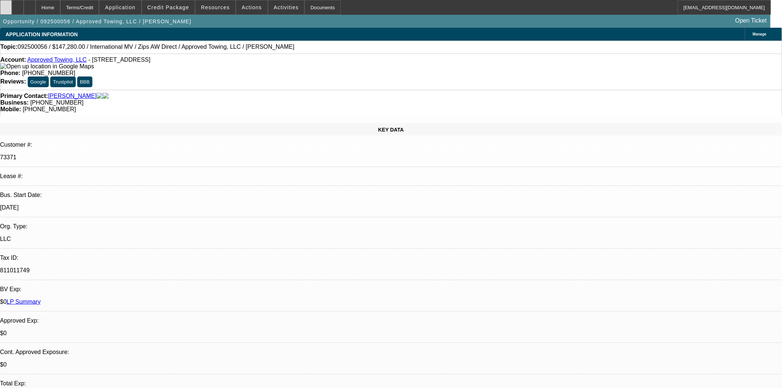
click at [11, 8] on div at bounding box center [6, 7] width 12 height 15
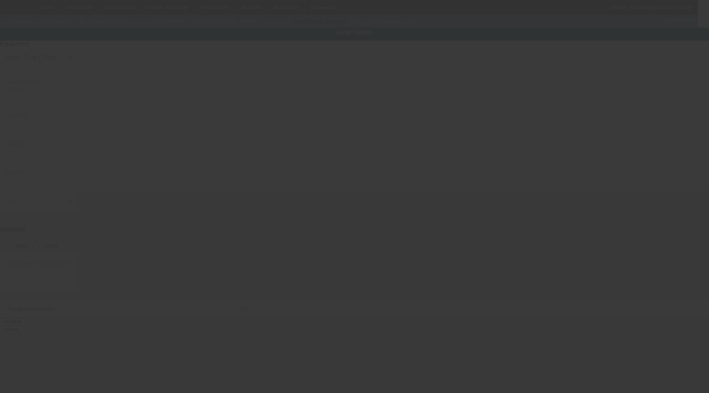
type input "[US_VEHICLE_IDENTIFICATION_NUMBER]"
type input "Sterling"
type input "L9500"
radio input "true"
type textarea "with:"
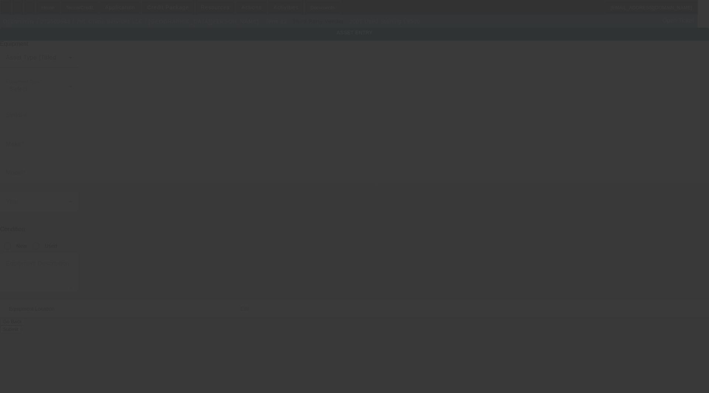
type input "148 Long Leaf Pine Drive"
type input "Conway"
type input "29526"
type input "Horry"
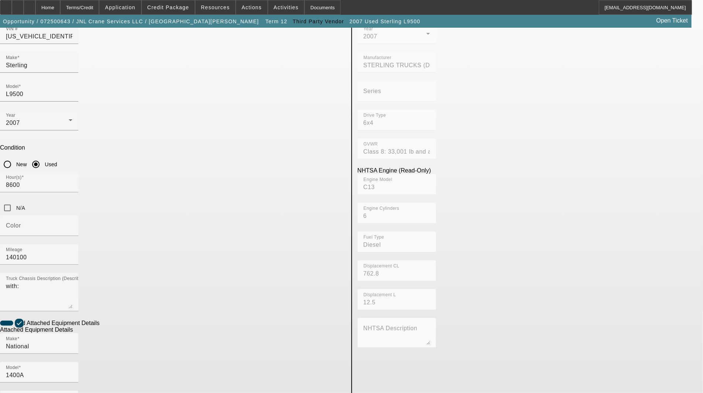
scroll to position [82, 0]
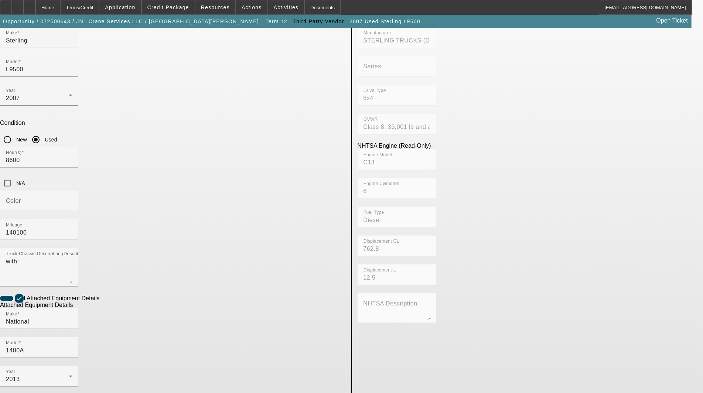
type input "298287"
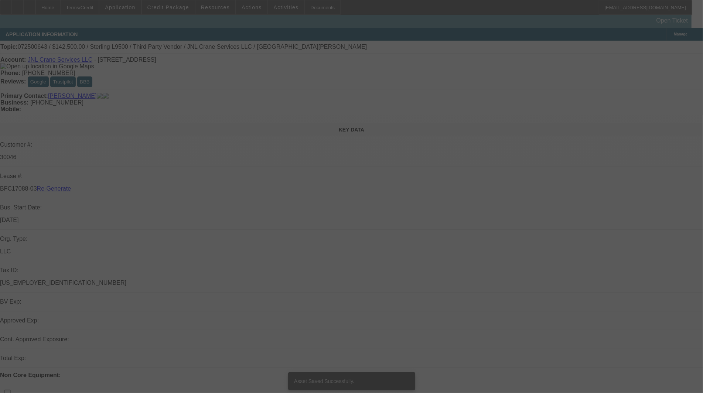
select select "3"
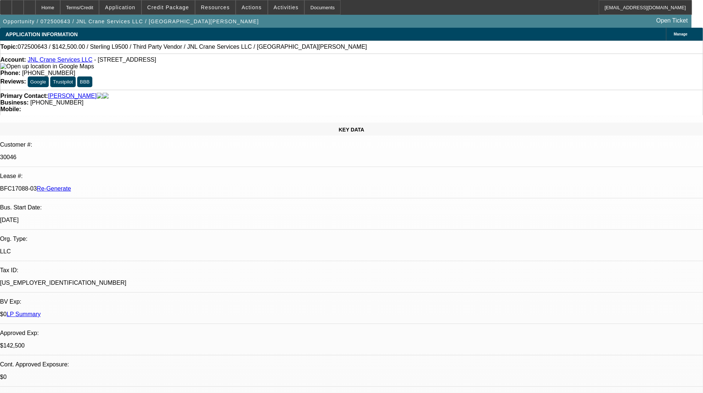
select select "0"
select select "2"
select select "0"
select select "6"
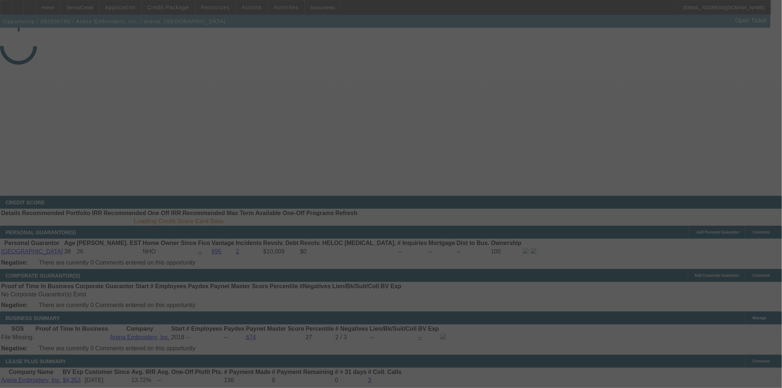
select select "3"
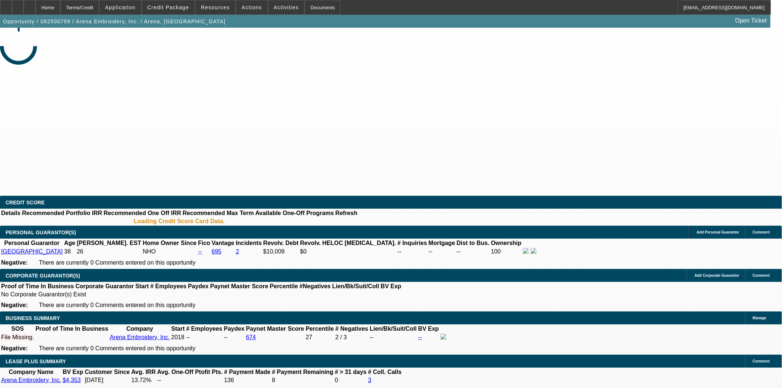
select select "0"
select select "2"
select select "0.1"
select select "4"
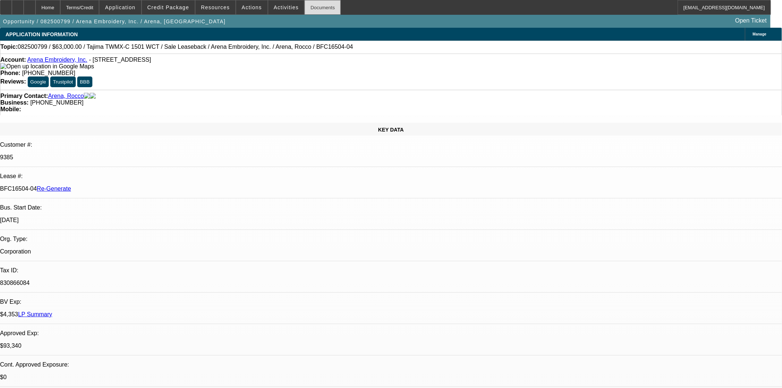
click at [310, 8] on div "Documents" at bounding box center [322, 7] width 36 height 15
click at [260, 4] on span at bounding box center [251, 8] width 31 height 18
click at [273, 6] on div at bounding box center [391, 194] width 782 height 388
click at [280, 8] on span "Activities" at bounding box center [286, 7] width 25 height 6
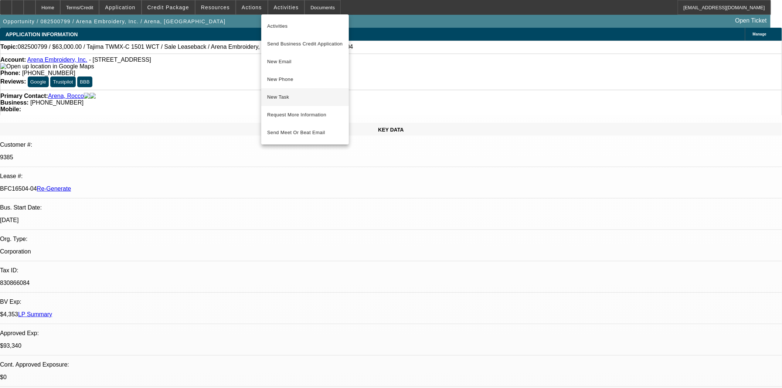
click at [289, 102] on button "New Task" at bounding box center [305, 97] width 88 height 18
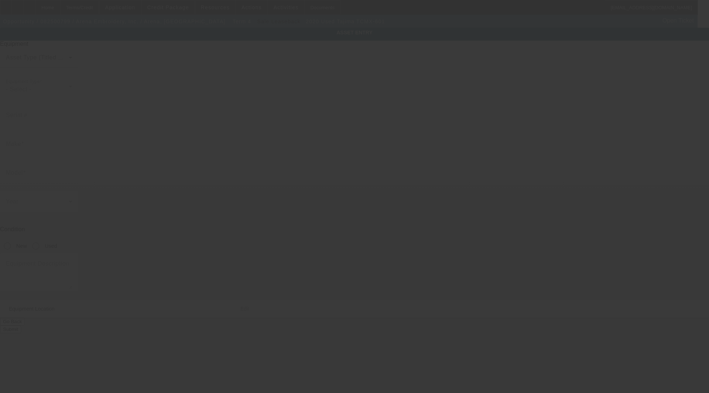
type input "XL601189"
type input "Tajima"
type input "TCMX-601"
radio input "true"
type textarea "1 head Chenille Machine includes: all options, attachments and accessories"
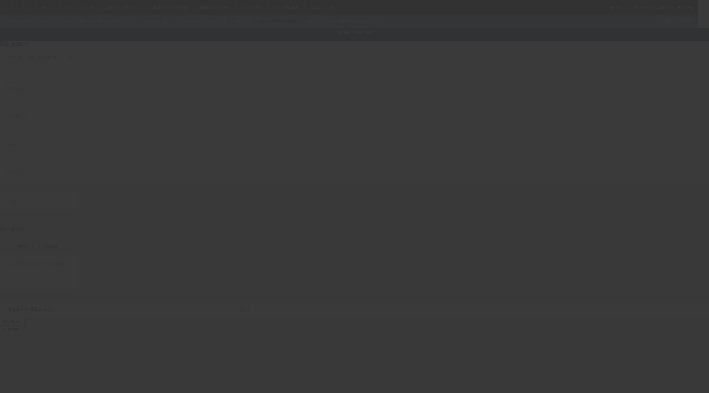
type input "80 Manhattan Avenue"
type input "Brooklyn"
type input "11206"
type input "Kings"
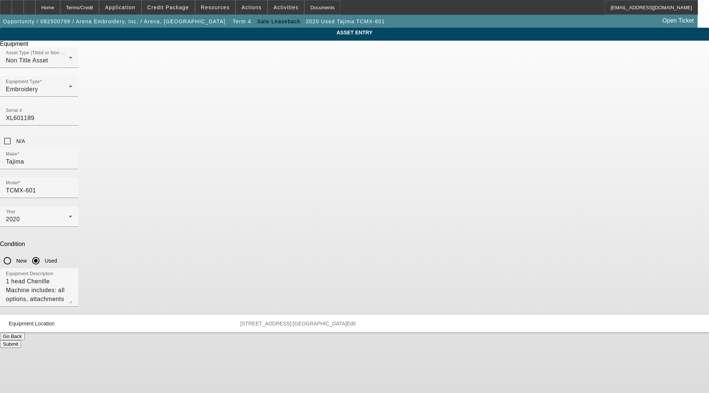
click at [356, 321] on span "Edit" at bounding box center [351, 324] width 9 height 6
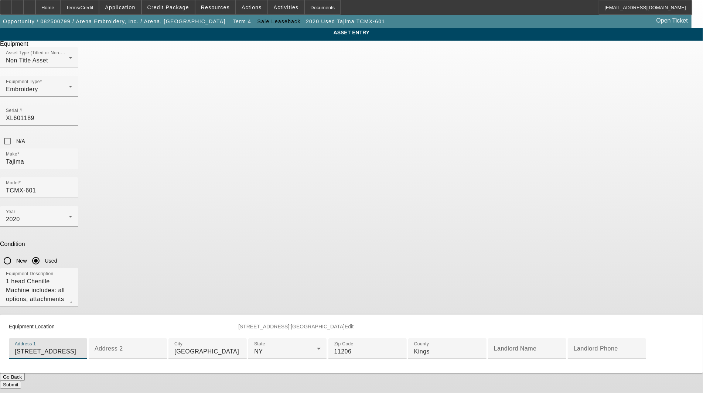
drag, startPoint x: 322, startPoint y: 263, endPoint x: 43, endPoint y: 259, distance: 278.5
click at [43, 259] on app-asset-collateral-manage "ASSET ENTRY Delete asset Equipment Asset Type (Titled or Non-Titled) Non Title …" at bounding box center [351, 208] width 703 height 361
type input "513 Delaware Avenue"
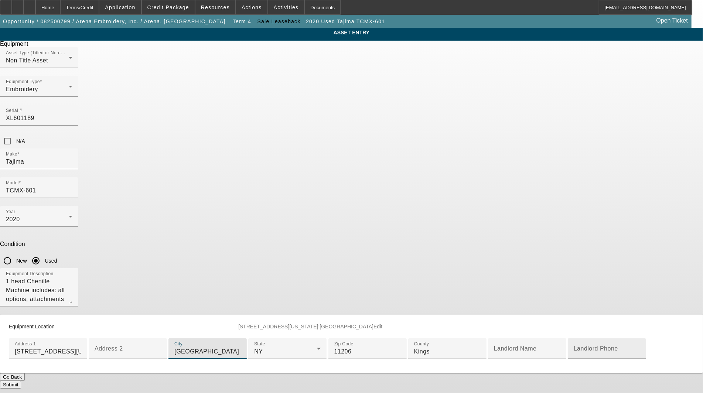
scroll to position [123, 0]
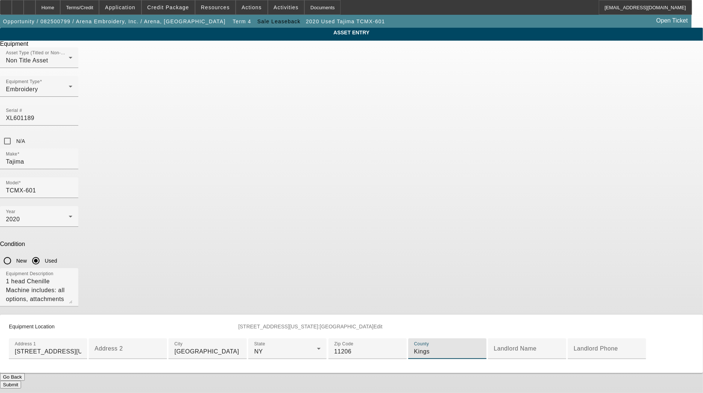
drag, startPoint x: 287, startPoint y: 290, endPoint x: 223, endPoint y: 285, distance: 63.4
click at [223, 285] on div "ASSET ENTRY Delete asset Equipment Asset Type (Titled or Non-Titled) Non Title …" at bounding box center [351, 208] width 703 height 361
type input "Northampton"
drag, startPoint x: 300, startPoint y: 145, endPoint x: 243, endPoint y: 142, distance: 56.9
click at [244, 315] on div "Equipment Location 513 Delaware Avenue Brooklyn NY 11206 County:Northampton Edi…" at bounding box center [351, 344] width 703 height 58
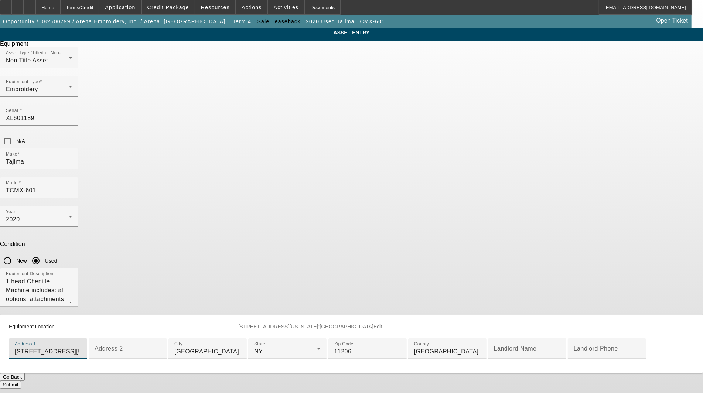
type input "513 Delaware Avenue"
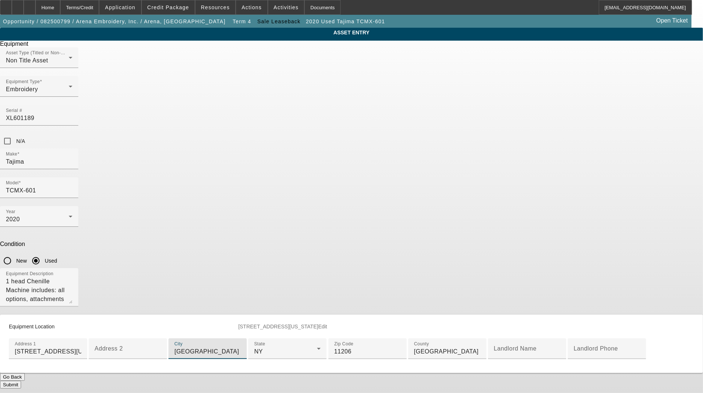
type input "Portland"
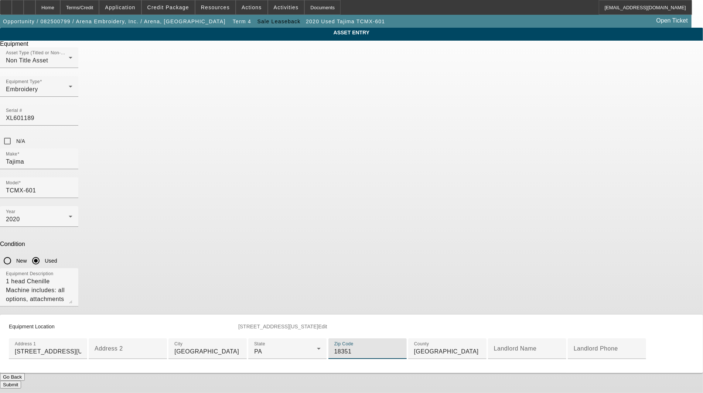
type input "18351"
click at [21, 381] on button "Submit" at bounding box center [10, 385] width 21 height 8
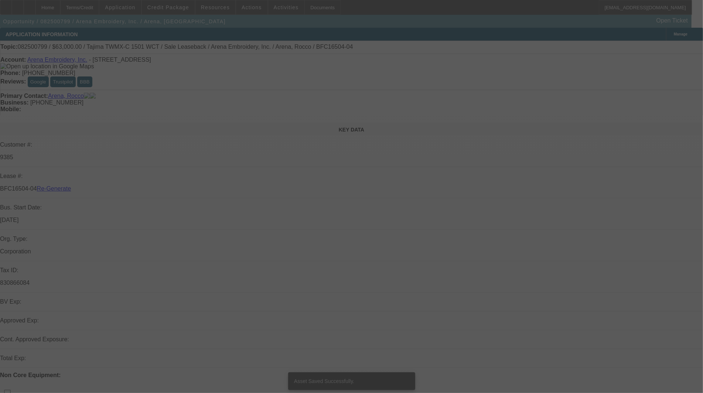
select select "3"
select select "0"
select select "2"
select select "0.1"
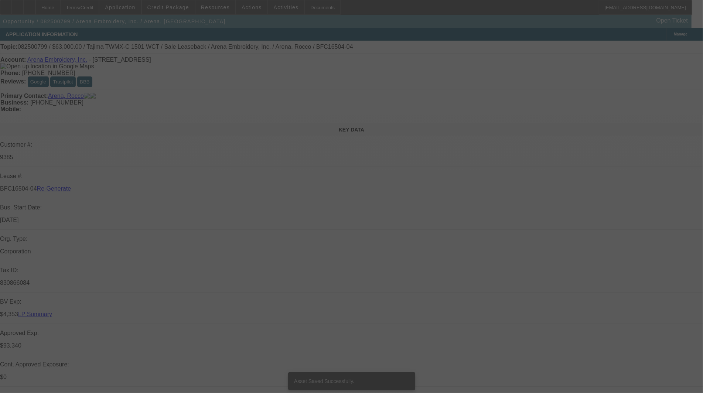
select select "4"
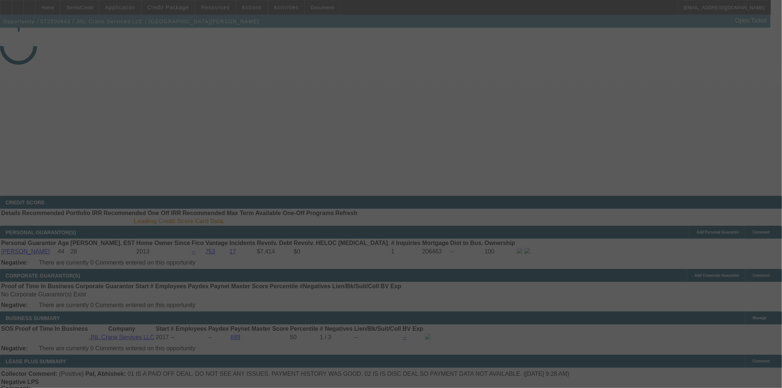
select select "3"
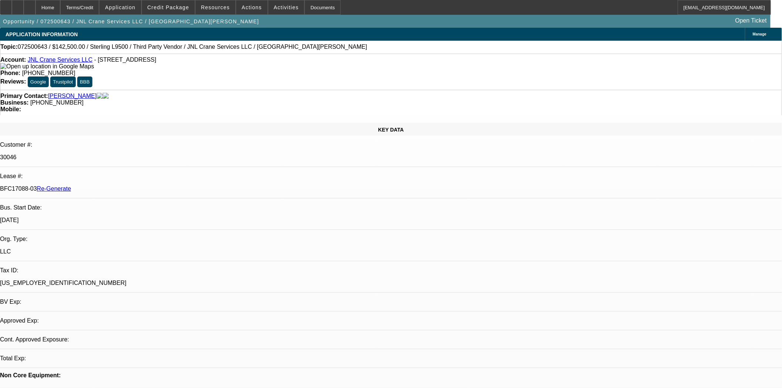
select select "0"
select select "2"
select select "0"
select select "6"
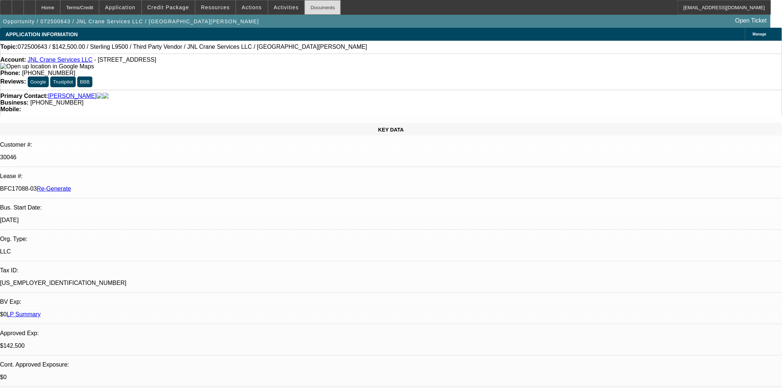
click at [311, 9] on div "Documents" at bounding box center [322, 7] width 36 height 15
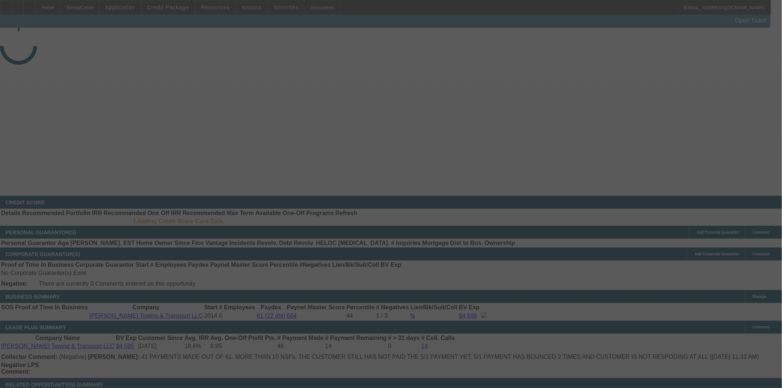
select select "4"
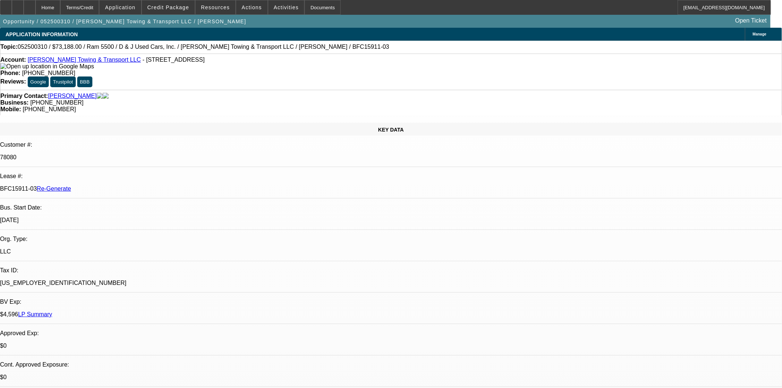
select select "0"
select select "6"
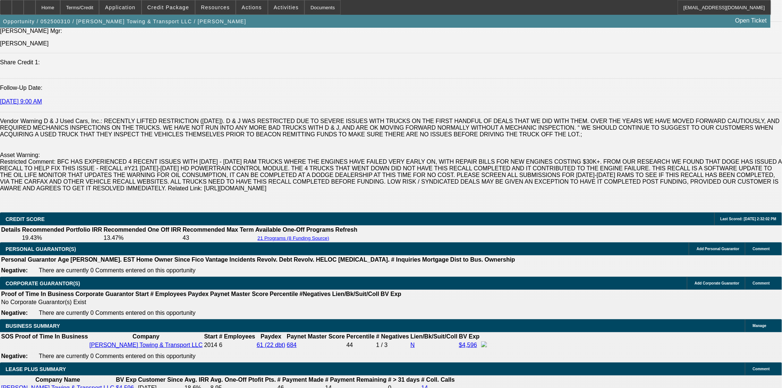
scroll to position [1108, 0]
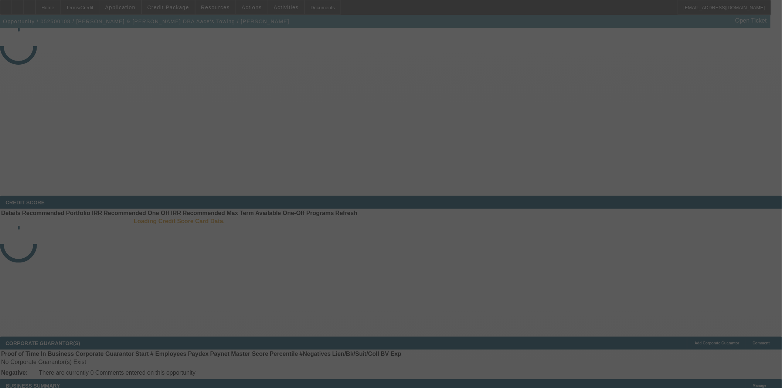
select select "3"
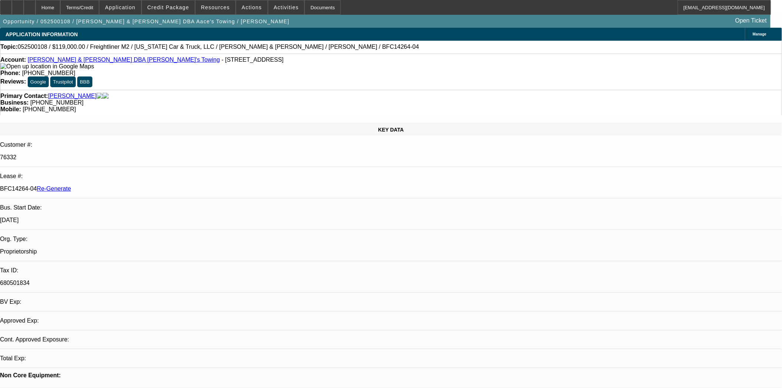
select select "0"
select select "2"
select select "0.1"
select select "4"
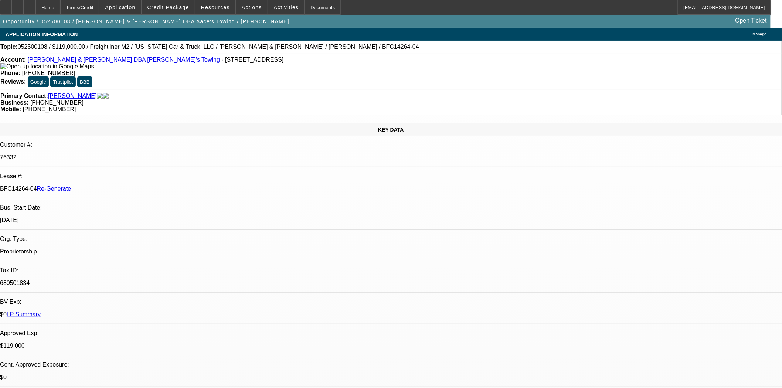
scroll to position [0, 0]
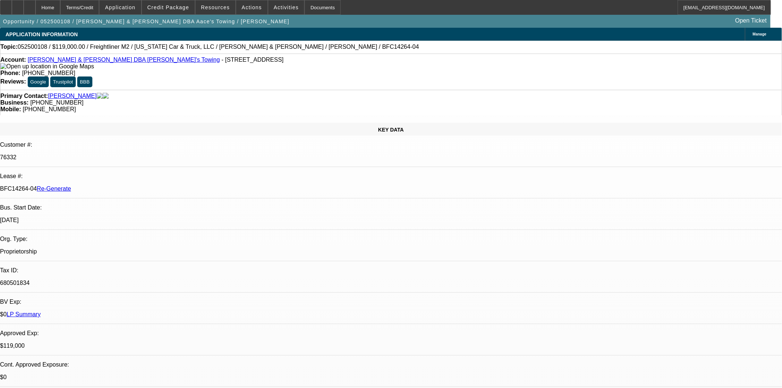
scroll to position [164, 0]
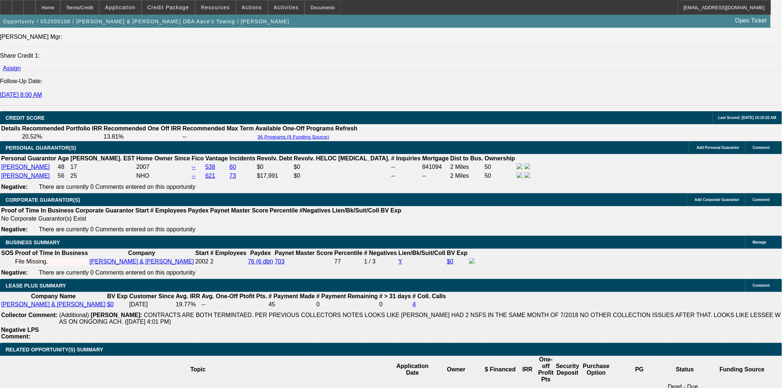
scroll to position [1026, 0]
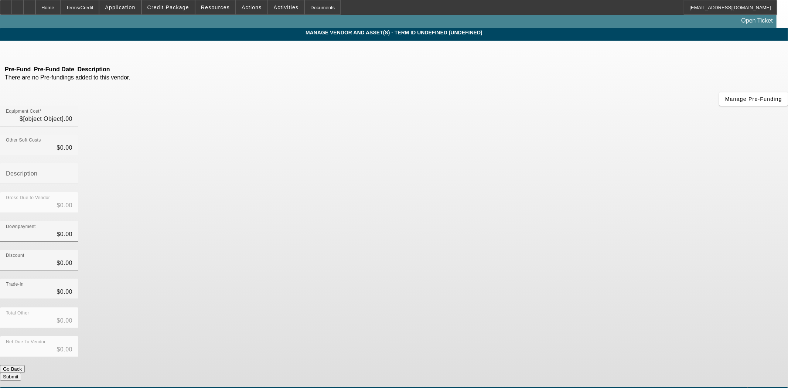
type input "$169,000.00"
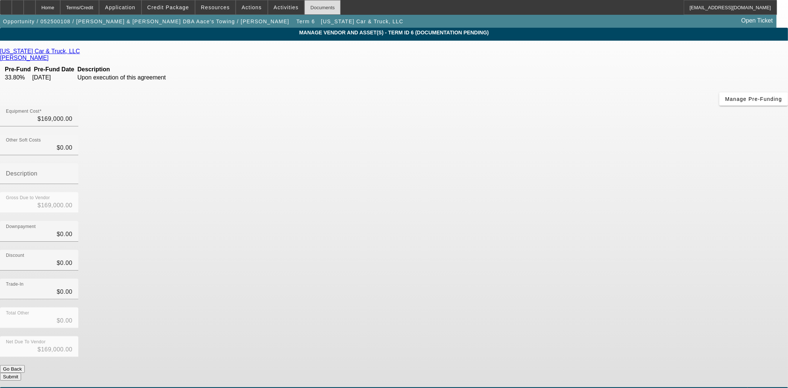
click at [304, 9] on div "Documents" at bounding box center [322, 7] width 36 height 15
click at [60, 8] on div "Home" at bounding box center [47, 7] width 25 height 15
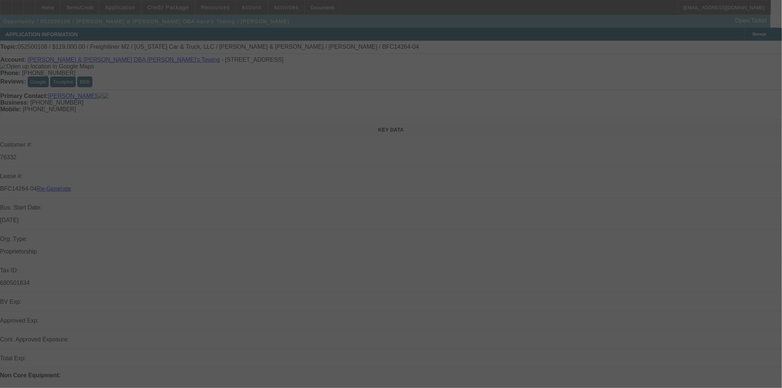
select select "3"
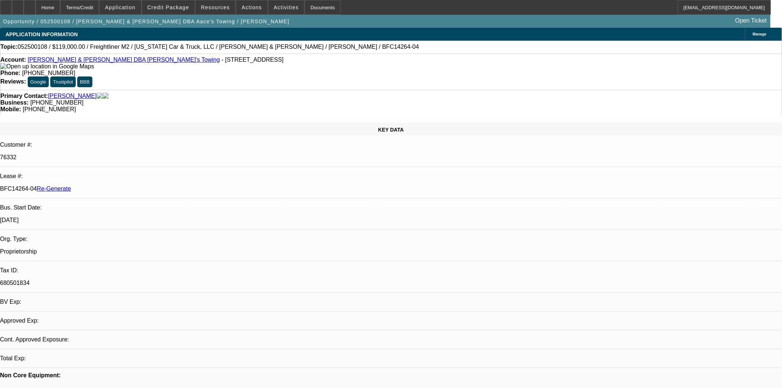
select select "0"
select select "2"
select select "0.1"
select select "4"
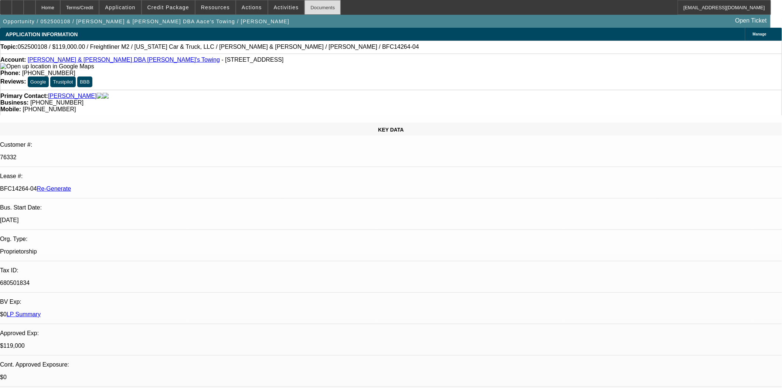
click at [315, 6] on div "Documents" at bounding box center [322, 7] width 36 height 15
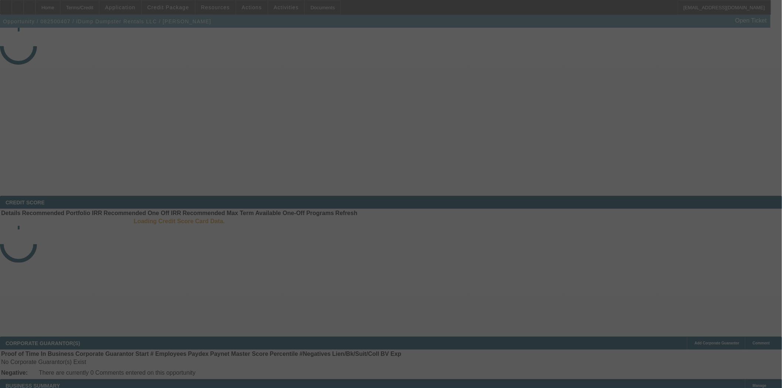
select select "3"
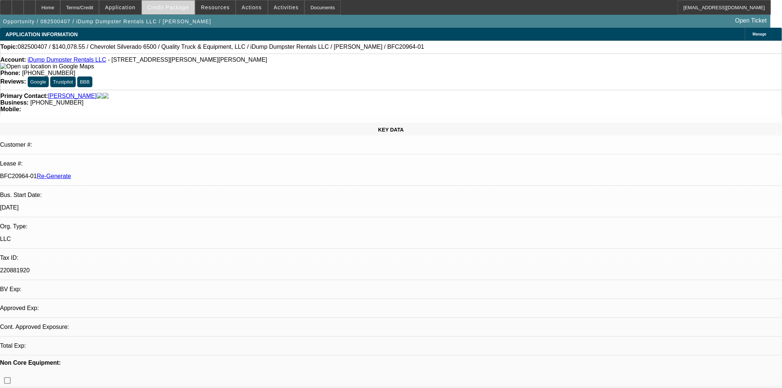
select select "0"
select select "6"
click at [174, 8] on span "Credit Package" at bounding box center [168, 7] width 42 height 6
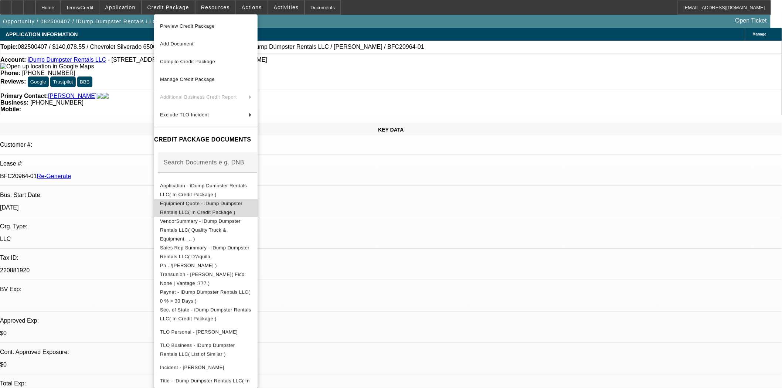
click at [207, 206] on span "Equipment Quote - iDump Dumpster Rentals LLC( In Credit Package )" at bounding box center [201, 207] width 82 height 14
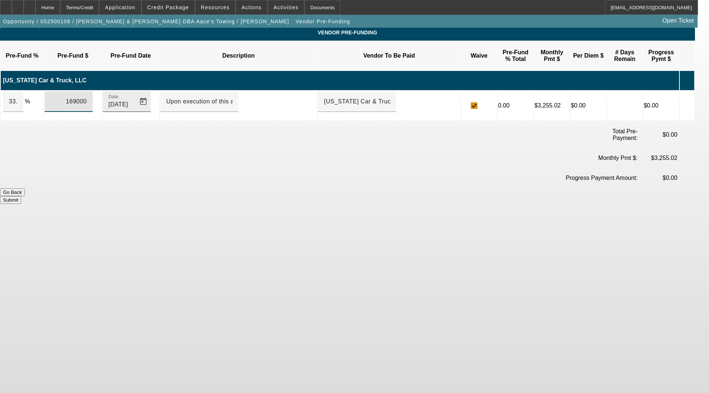
drag, startPoint x: 65, startPoint y: 91, endPoint x: 124, endPoint y: 91, distance: 59.5
click at [124, 91] on tr "33.8 % 169000 Date [DATE] Upon execution of this agreement [US_STATE] Car & Tru…" at bounding box center [348, 106] width 694 height 30
type input "5000.00"
type input "2.9585799"
type input "$5,000.00"
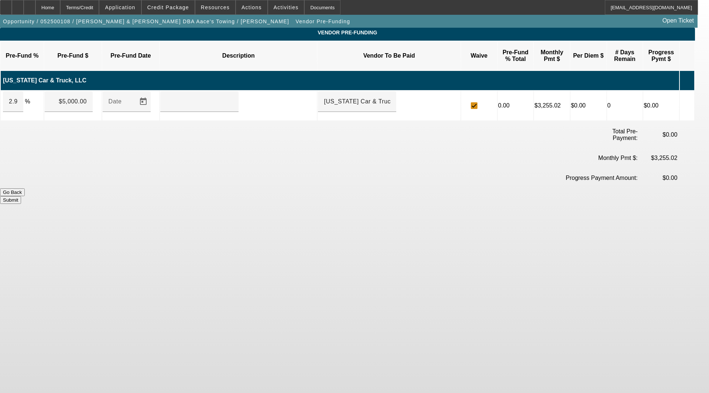
click at [688, 74] on icon at bounding box center [683, 81] width 7 height 14
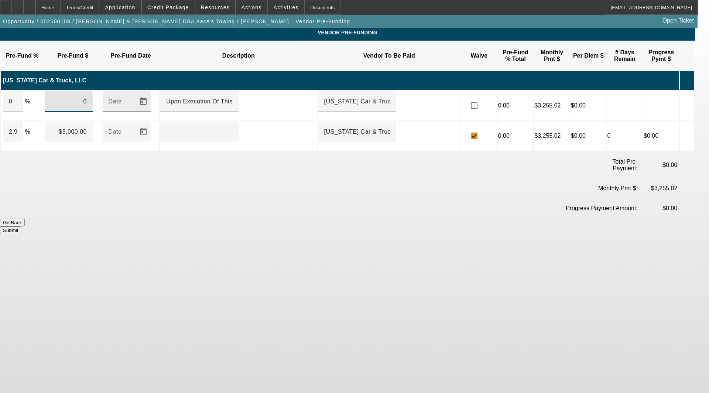
drag, startPoint x: 83, startPoint y: 92, endPoint x: 124, endPoint y: 98, distance: 41.4
click at [124, 98] on tr "0 % 0 Date Upon Execution Of This Agreement [US_STATE] Car & Truck, LLC 0.00 $3…" at bounding box center [348, 106] width 694 height 30
type input "164000.00"
type input "97.0414201"
type input "$164,000.00"
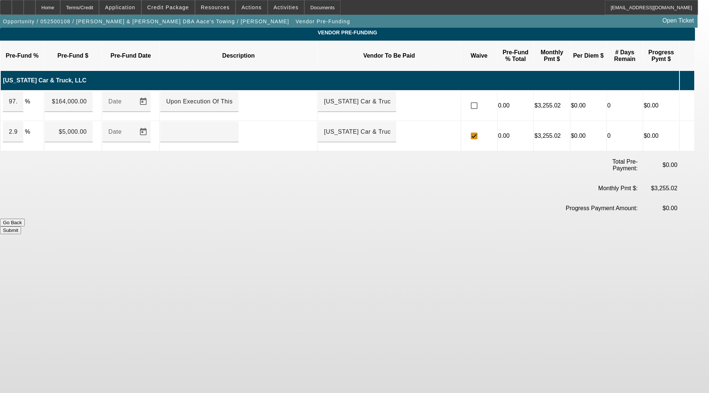
click at [21, 226] on button "Submit" at bounding box center [10, 230] width 21 height 8
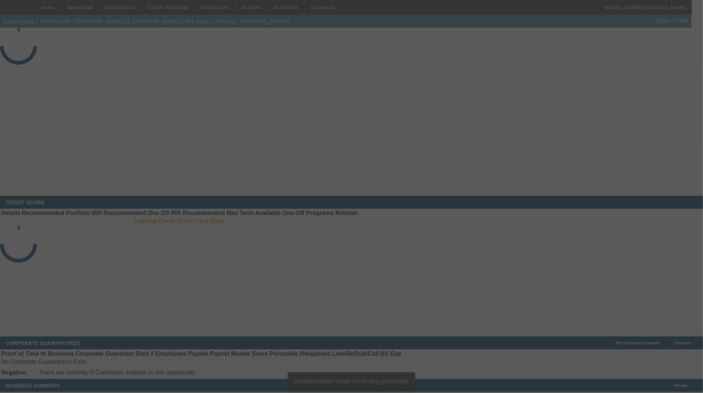
select select "3"
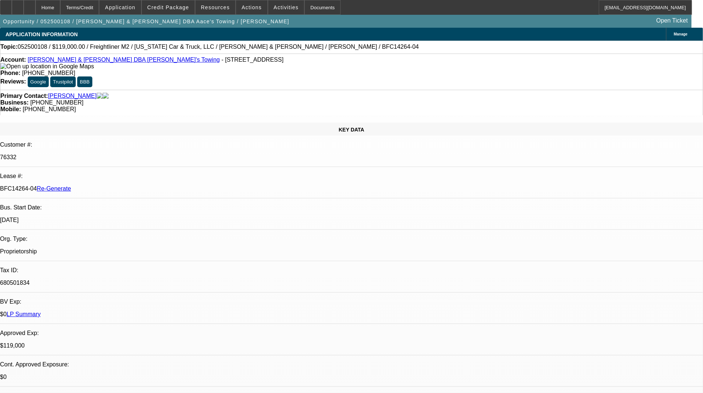
select select "0"
select select "2"
select select "0.1"
select select "4"
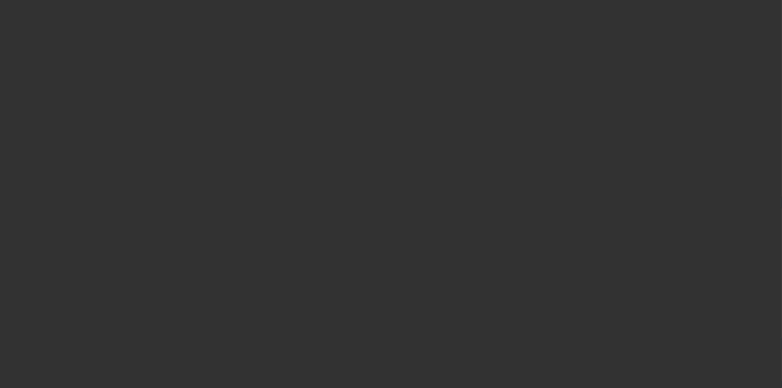
select select "3"
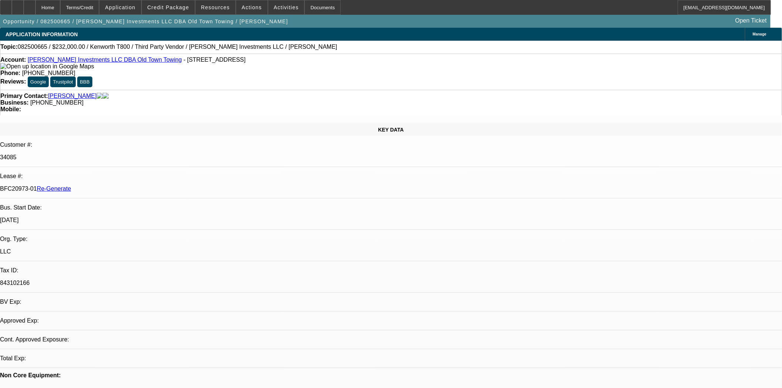
select select "0"
select select "2"
select select "0.1"
select select "4"
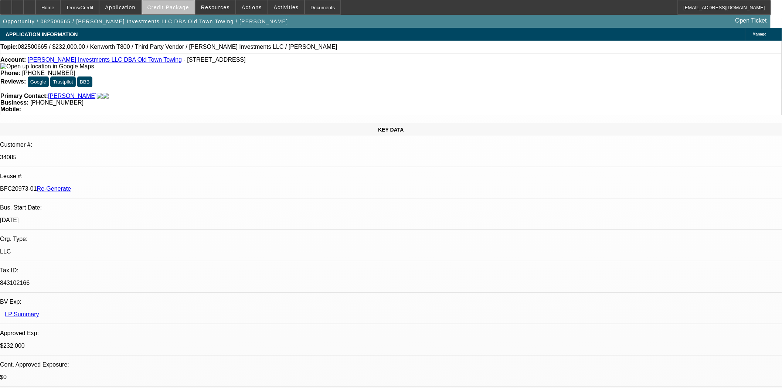
click at [182, 5] on span "Credit Package" at bounding box center [168, 7] width 42 height 6
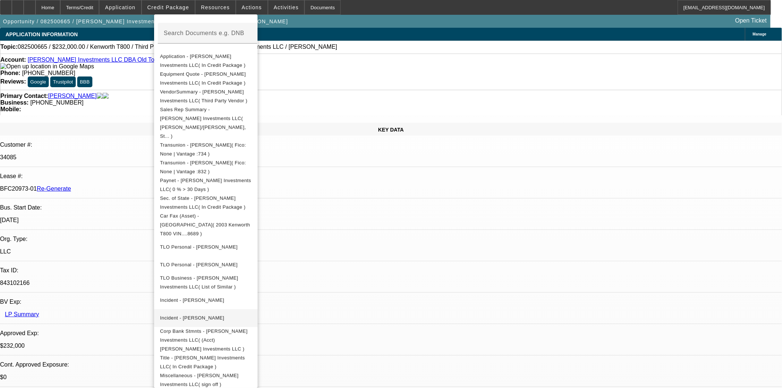
scroll to position [163, 0]
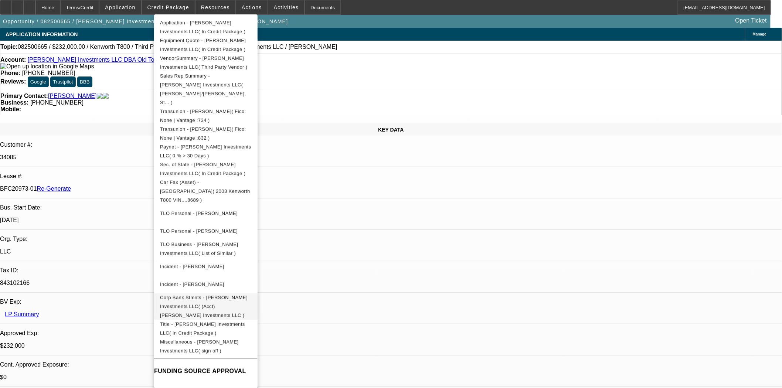
click at [238, 294] on span "Corp Bank Stmnts - Harrison Stone Investments LLC( (Acct) Harrison Stone Invest…" at bounding box center [204, 305] width 88 height 23
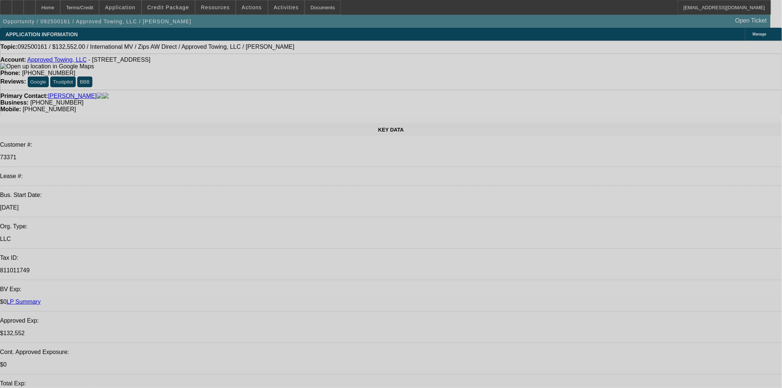
select select "0.1"
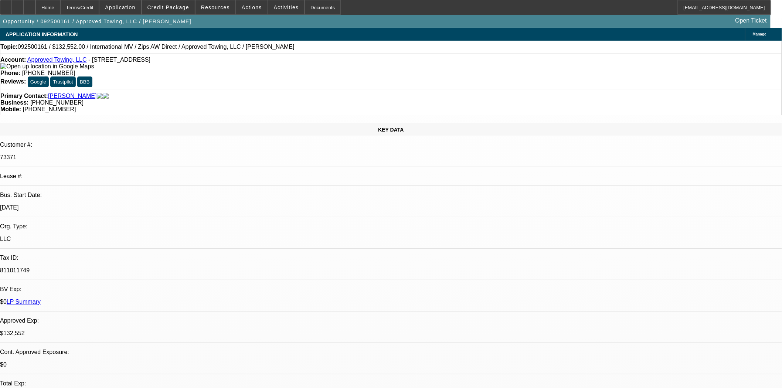
select select "2"
select select "0.1"
select select "4"
select select "0"
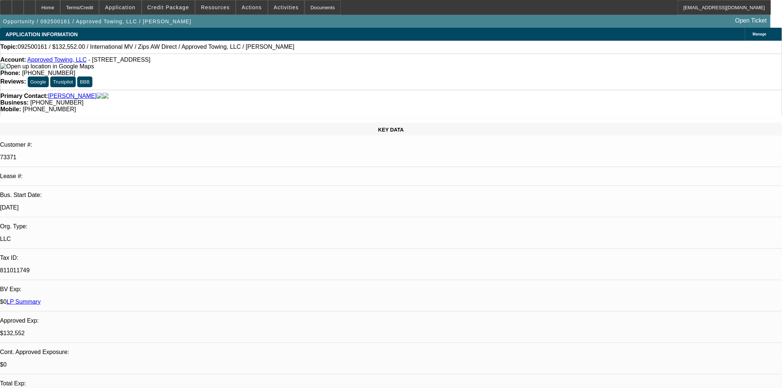
select select "2"
select select "0.1"
select select "4"
select select "0"
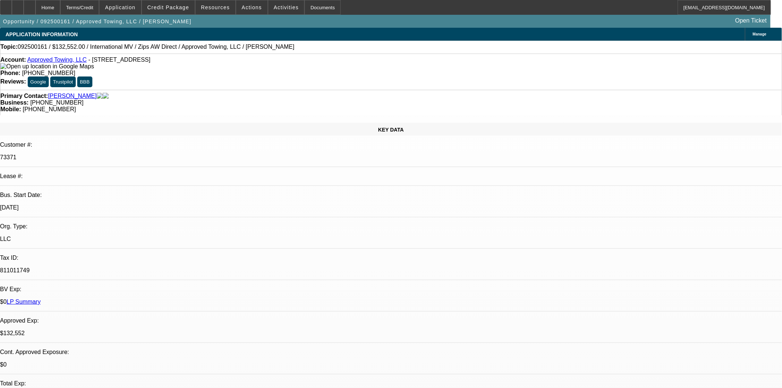
select select "2"
select select "0.1"
select select "4"
select select "0"
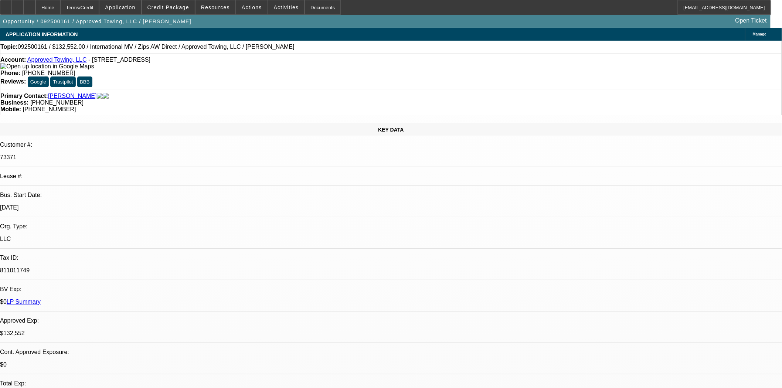
select select "0"
select select "0.1"
select select "4"
click at [8, 5] on div at bounding box center [6, 7] width 12 height 15
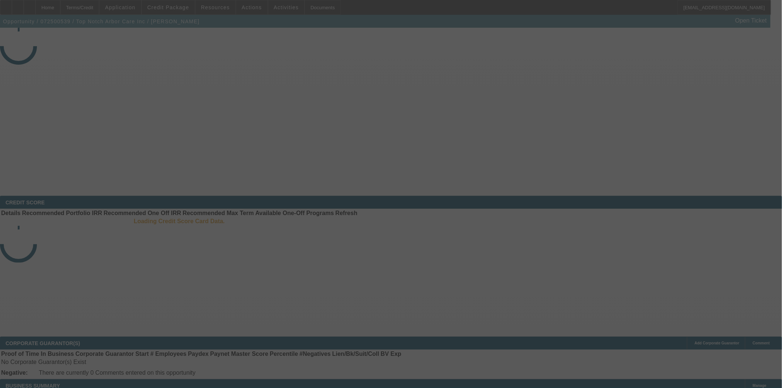
select select "3"
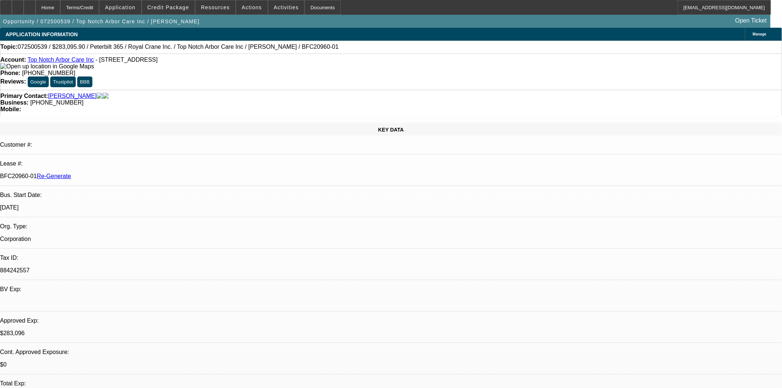
select select "0"
select select "2"
select select "0"
select select "6"
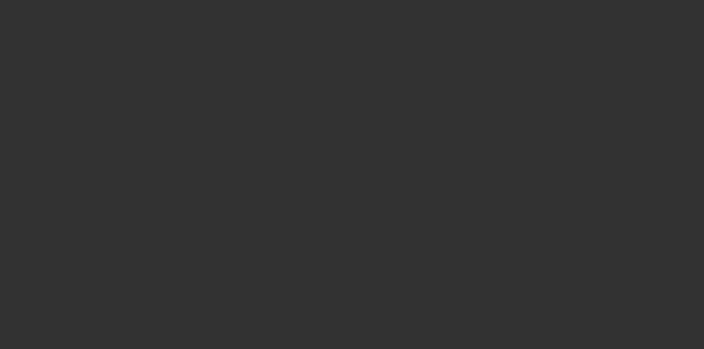
select select "4"
select select "0"
select select "0.1"
select select "4"
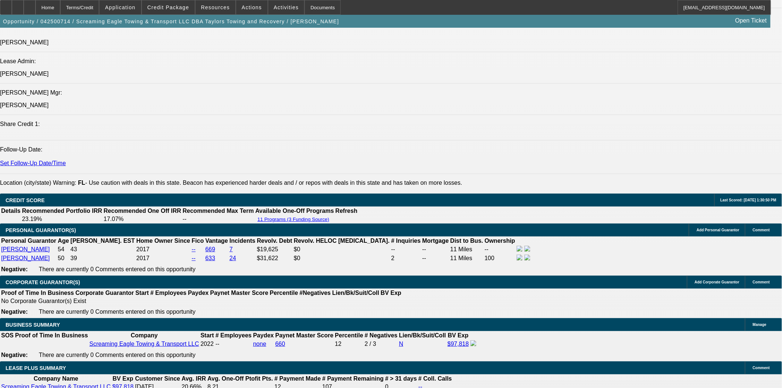
scroll to position [1067, 0]
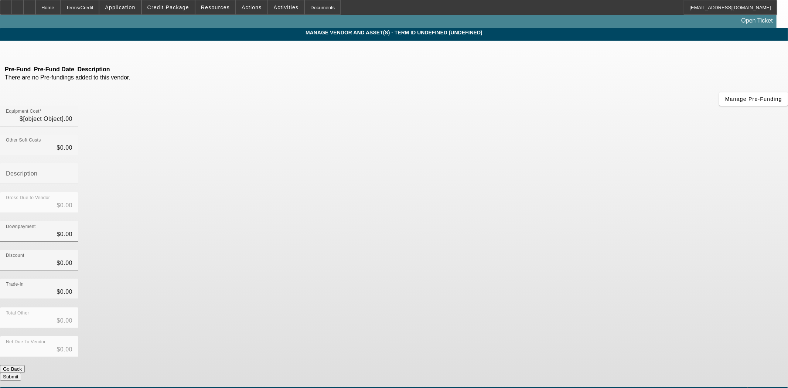
type input "$37,000.00"
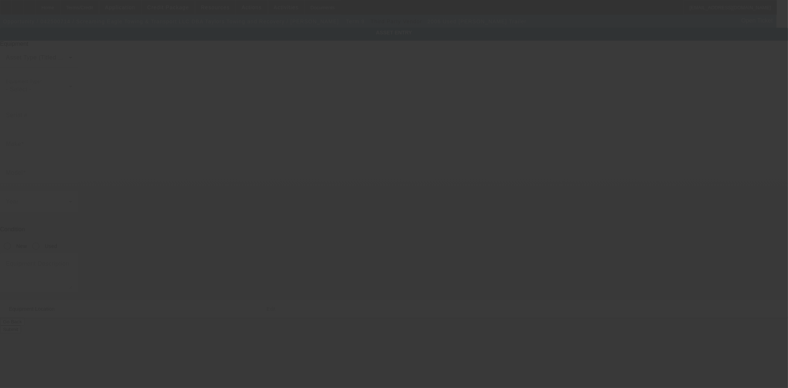
type input "[US_VEHICLE_IDENTIFICATION_NUMBER]"
type input "[PERSON_NAME]"
type input "Trailer"
radio input "true"
type textarea "includes: all options, attachments and accessories"
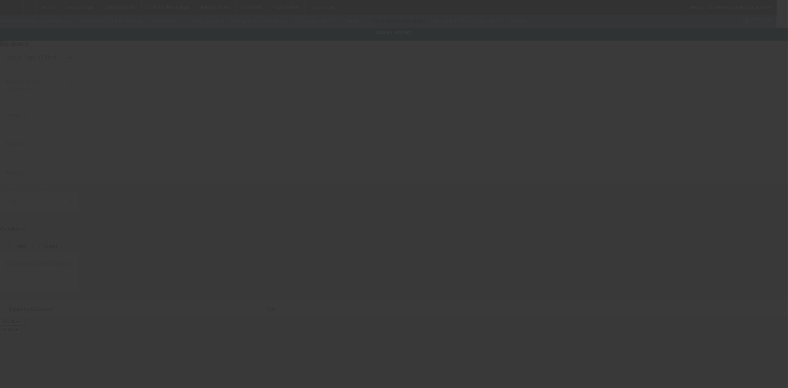
type input "[STREET_ADDRESS]"
type input "[GEOGRAPHIC_DATA][PERSON_NAME]"
type input "33901"
type input "[PERSON_NAME]"
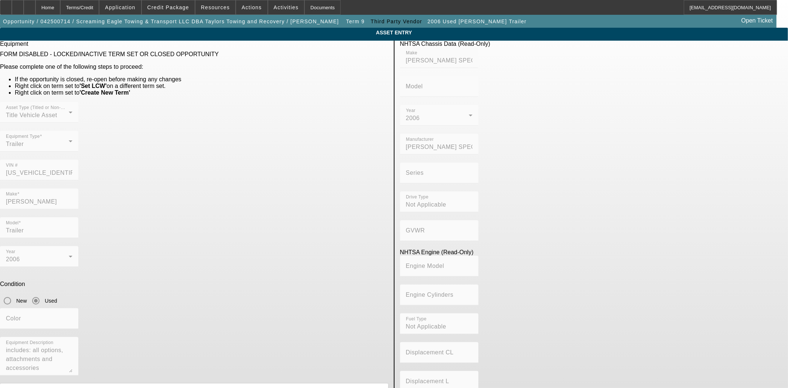
click at [278, 152] on div "Asset Type (Titled or Non-Titled) Title Vehicle Asset Equipment Type Trailer VI…" at bounding box center [194, 145] width 388 height 86
